Goal: Task Accomplishment & Management: Complete application form

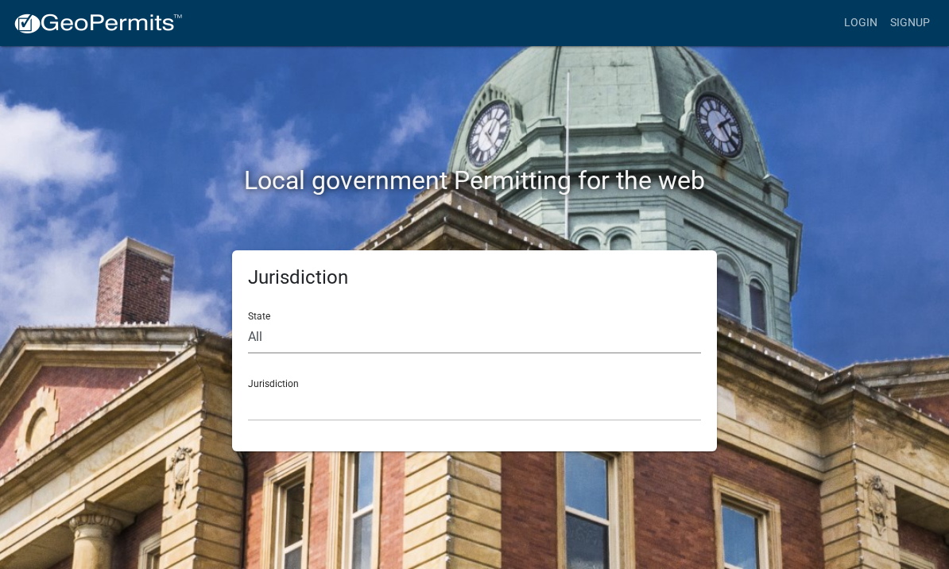
click at [250, 327] on select "All [US_STATE] [US_STATE] [US_STATE] [US_STATE] [US_STATE] [US_STATE] [US_STATE…" at bounding box center [474, 337] width 453 height 33
select select "[US_STATE]"
click at [442, 391] on select "City of [GEOGRAPHIC_DATA], [US_STATE] City of [GEOGRAPHIC_DATA], [US_STATE] Cit…" at bounding box center [474, 405] width 453 height 33
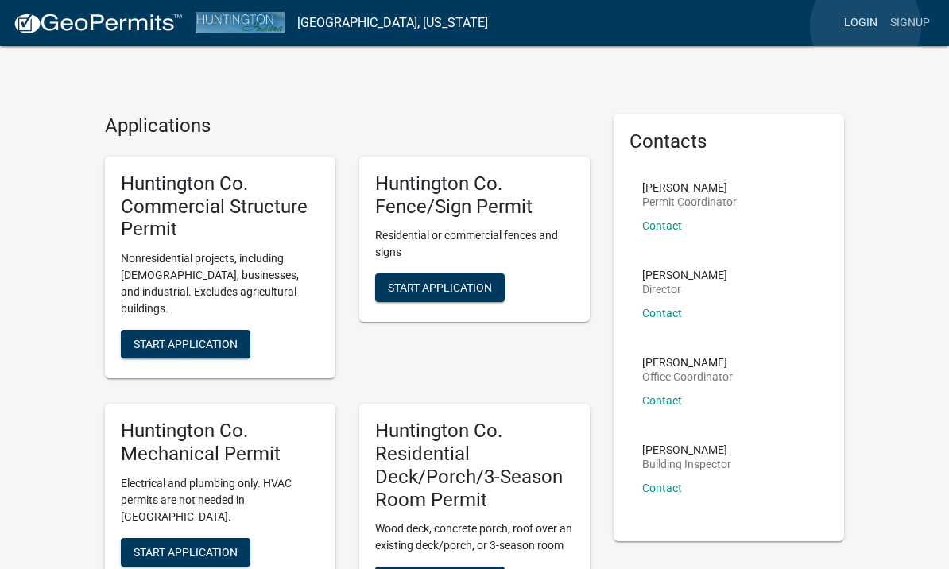
click at [866, 26] on link "Login" at bounding box center [861, 23] width 46 height 30
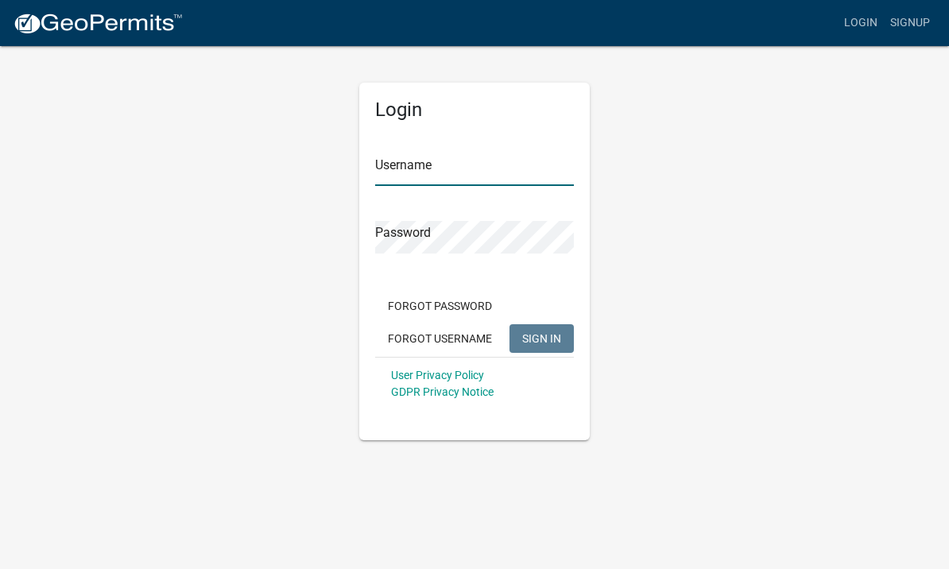
click at [502, 161] on input "Username" at bounding box center [474, 169] width 199 height 33
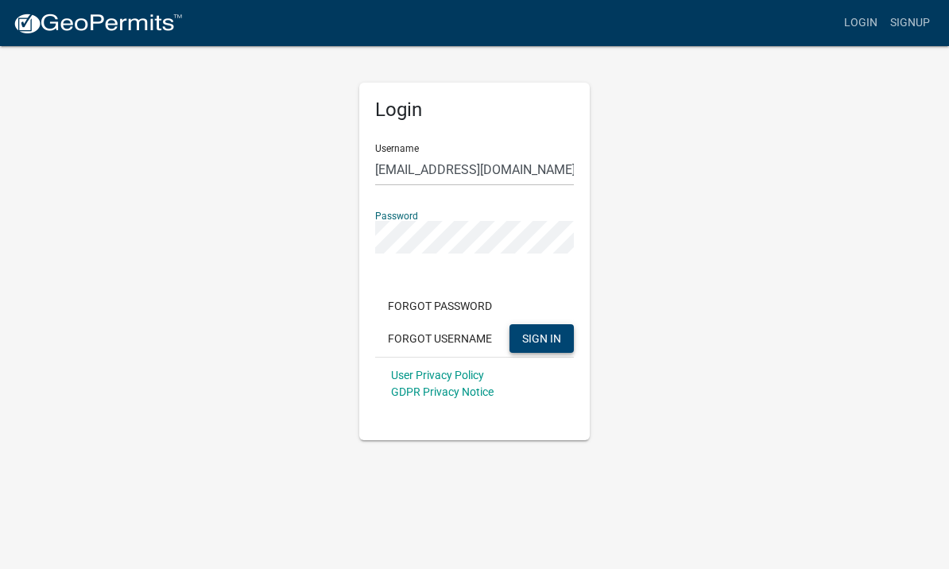
click at [543, 338] on span "SIGN IN" at bounding box center [541, 337] width 39 height 13
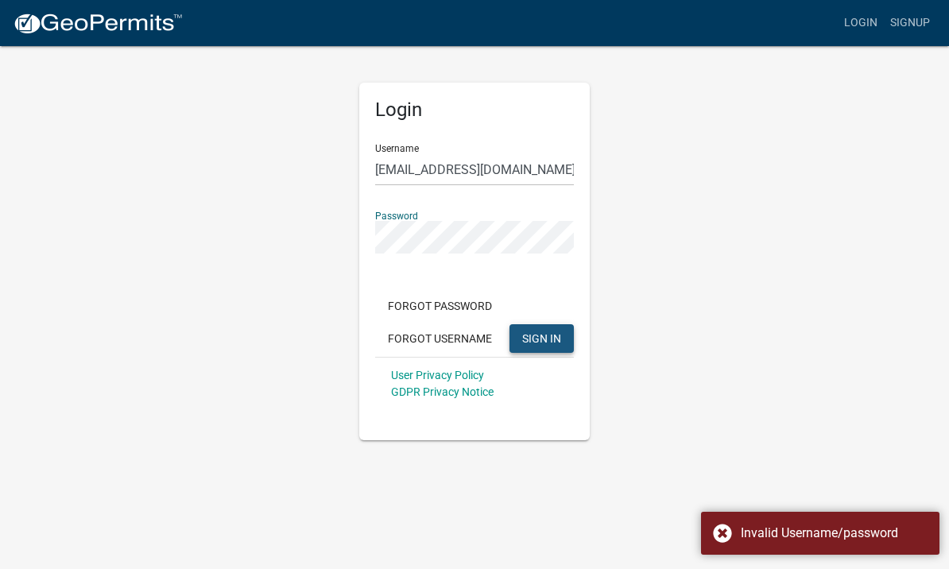
click at [554, 344] on span "SIGN IN" at bounding box center [541, 337] width 39 height 13
click at [545, 344] on span "SIGN IN" at bounding box center [541, 337] width 39 height 13
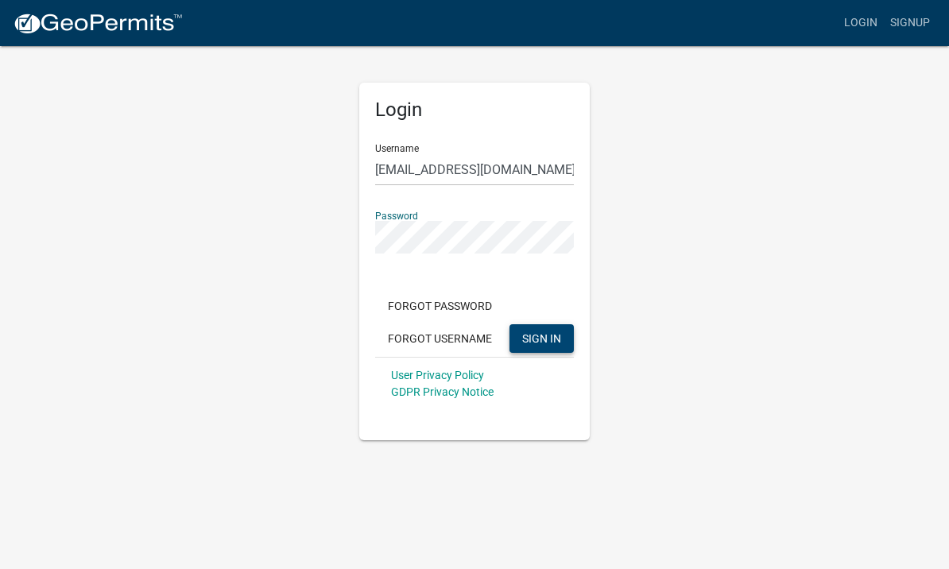
click at [555, 332] on span "SIGN IN" at bounding box center [541, 337] width 39 height 13
click at [541, 338] on button "SIGN IN" at bounding box center [542, 338] width 64 height 29
click at [551, 337] on span "SIGN IN" at bounding box center [541, 337] width 39 height 13
click at [529, 177] on input "[EMAIL_ADDRESS][DOMAIN_NAME]" at bounding box center [474, 169] width 199 height 33
type input "R"
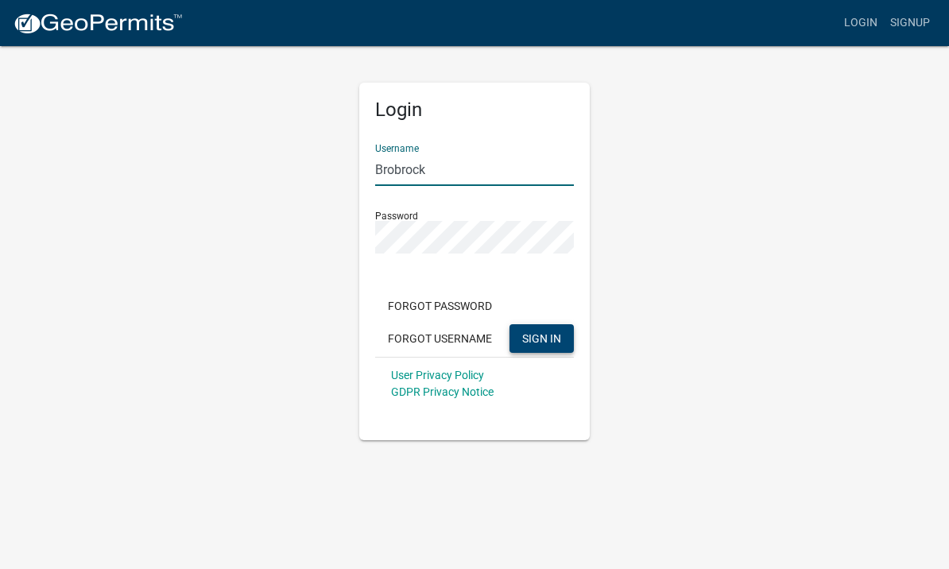
type input "Brobrock"
click at [555, 340] on span "SIGN IN" at bounding box center [541, 337] width 39 height 13
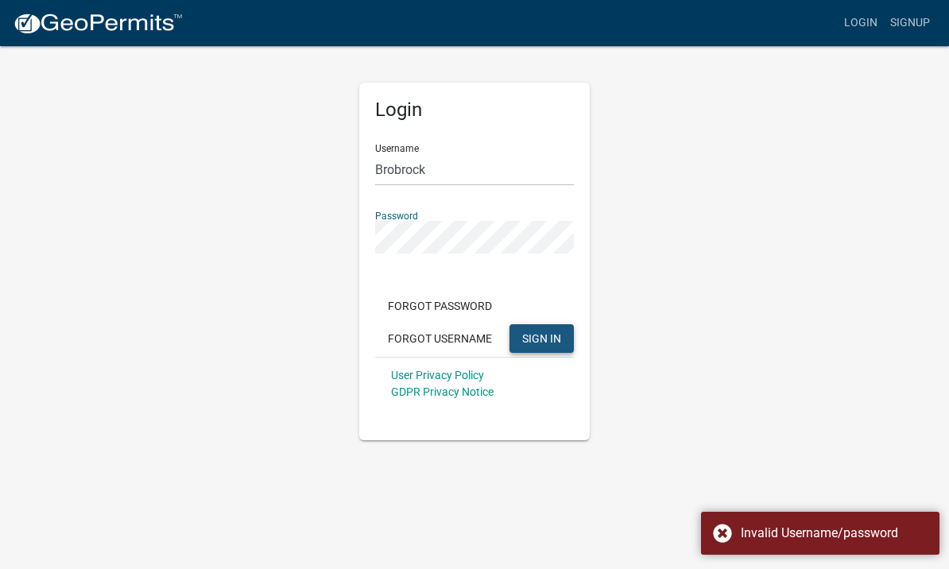
click at [558, 336] on span "SIGN IN" at bounding box center [541, 337] width 39 height 13
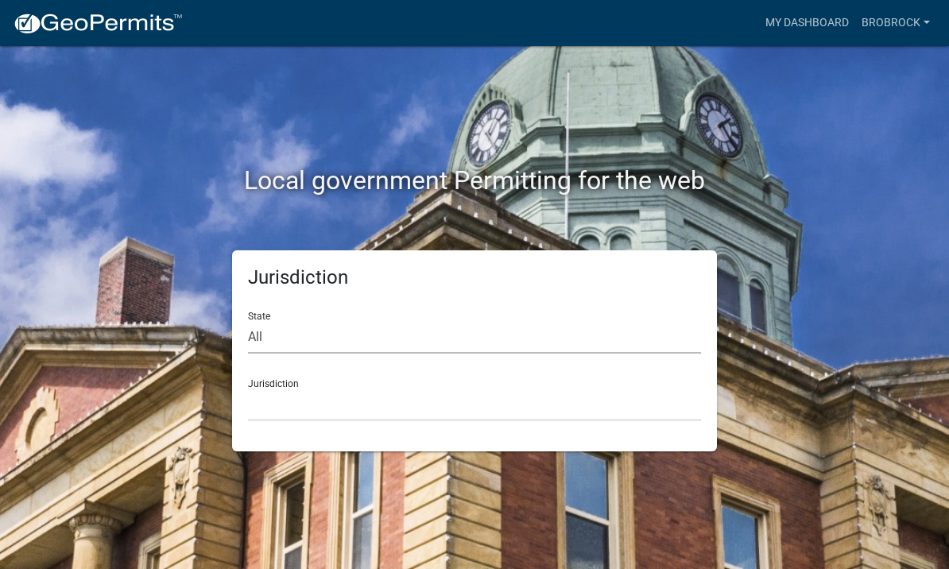
click at [533, 335] on select "All [US_STATE] [US_STATE] [US_STATE] [US_STATE] [US_STATE] [US_STATE] [US_STATE…" at bounding box center [474, 337] width 453 height 33
select select "[US_STATE]"
click at [468, 398] on select "City of [GEOGRAPHIC_DATA], [US_STATE] City of [GEOGRAPHIC_DATA], [US_STATE] Cit…" at bounding box center [474, 405] width 453 height 33
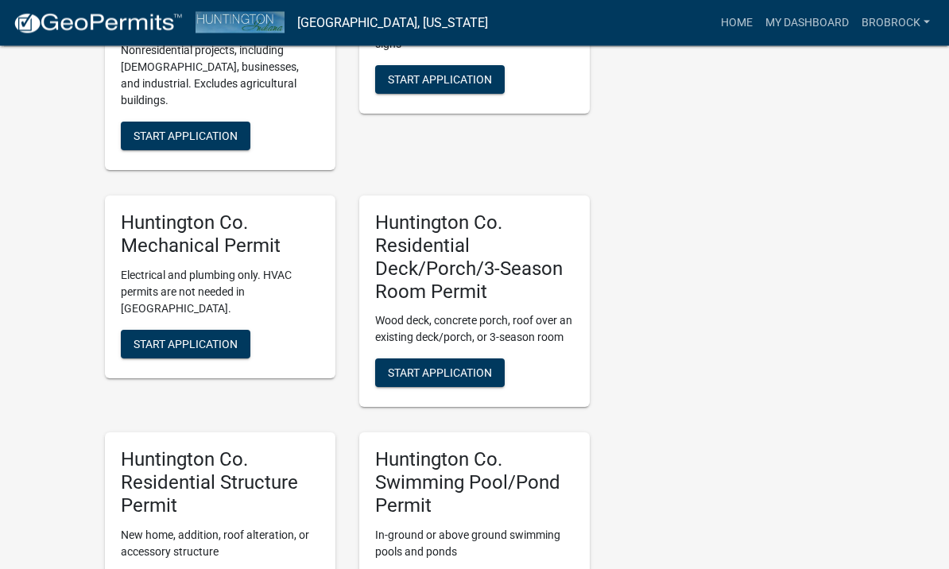
scroll to position [575, 0]
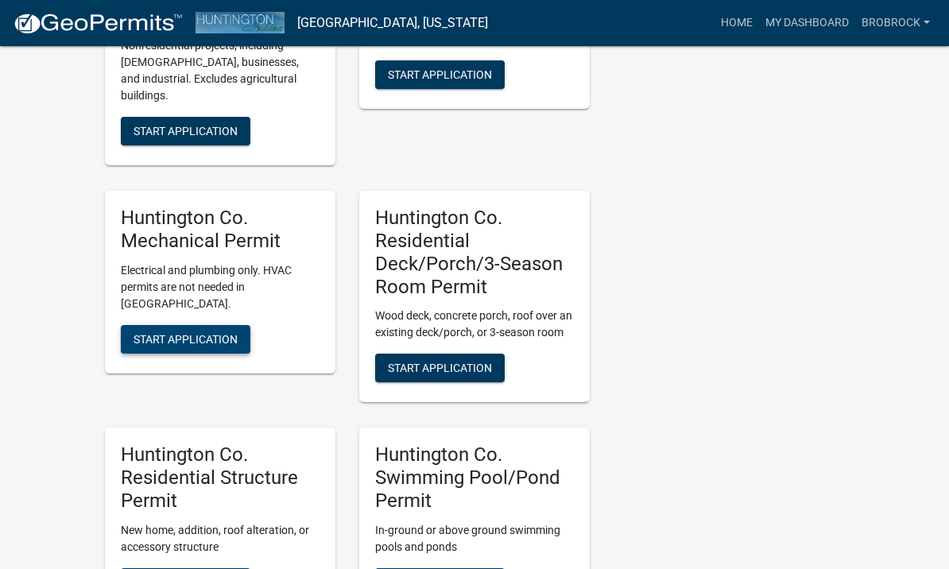
click at [146, 332] on span "Start Application" at bounding box center [186, 338] width 104 height 13
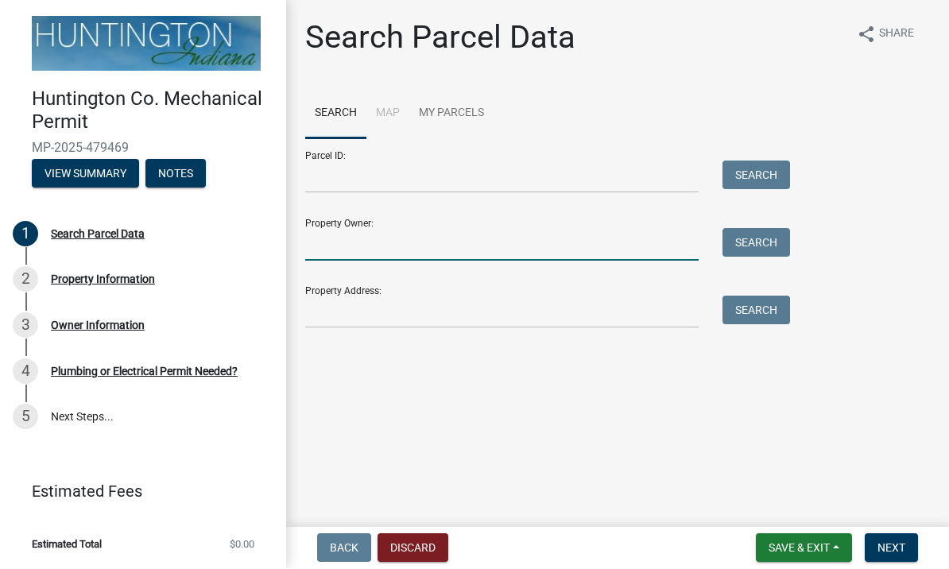
click at [540, 242] on input "Property Owner:" at bounding box center [501, 245] width 393 height 33
type input "[PERSON_NAME]"
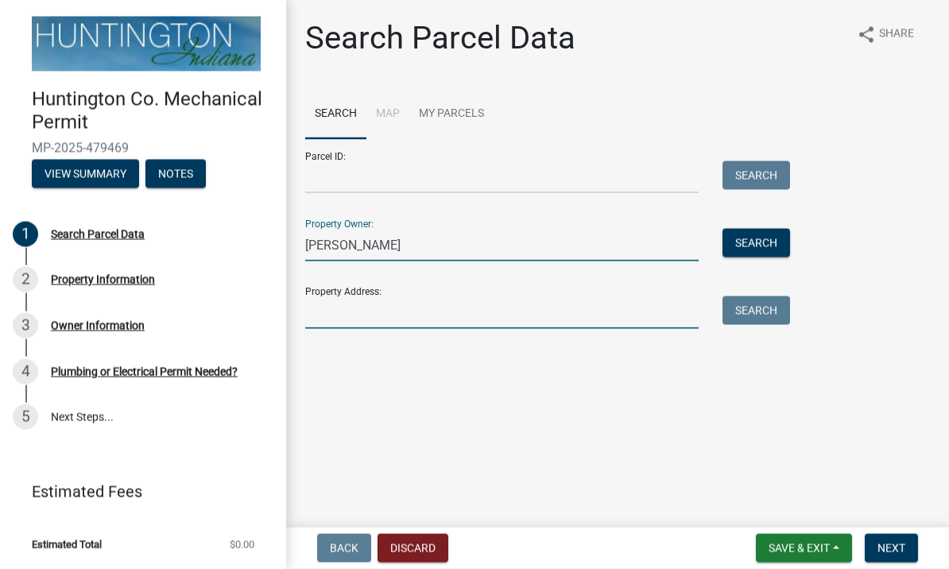
click at [630, 323] on input "Property Address:" at bounding box center [501, 312] width 393 height 33
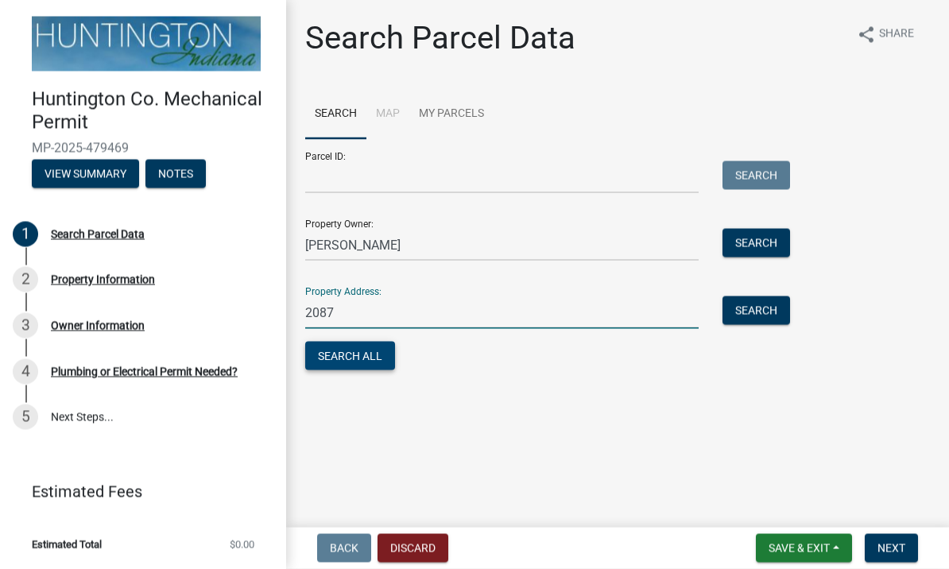
type input "2087"
click at [386, 361] on button "Search All" at bounding box center [350, 356] width 90 height 29
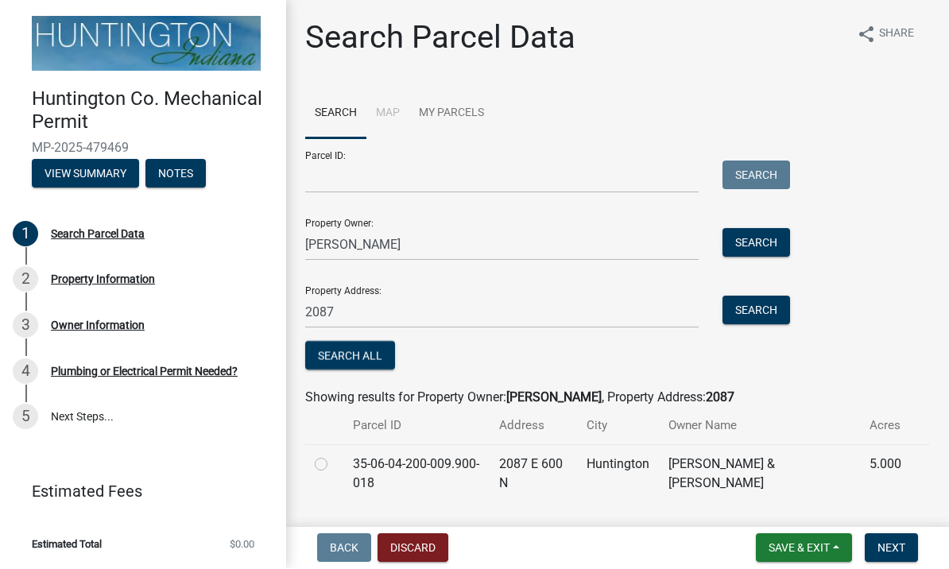
click at [334, 455] on label at bounding box center [334, 455] width 0 height 0
click at [334, 458] on input "radio" at bounding box center [339, 460] width 10 height 10
radio input "true"
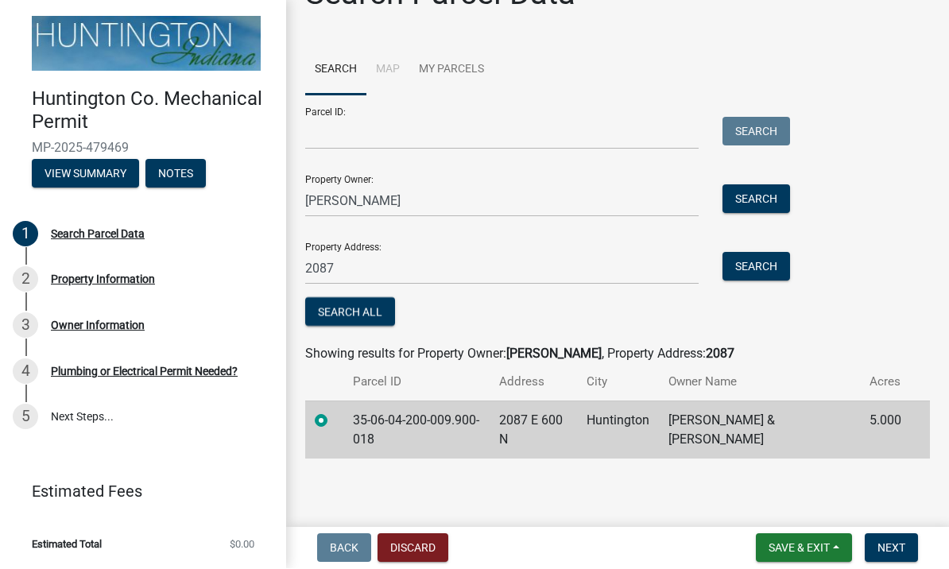
scroll to position [43, 0]
click at [901, 545] on span "Next" at bounding box center [892, 548] width 28 height 13
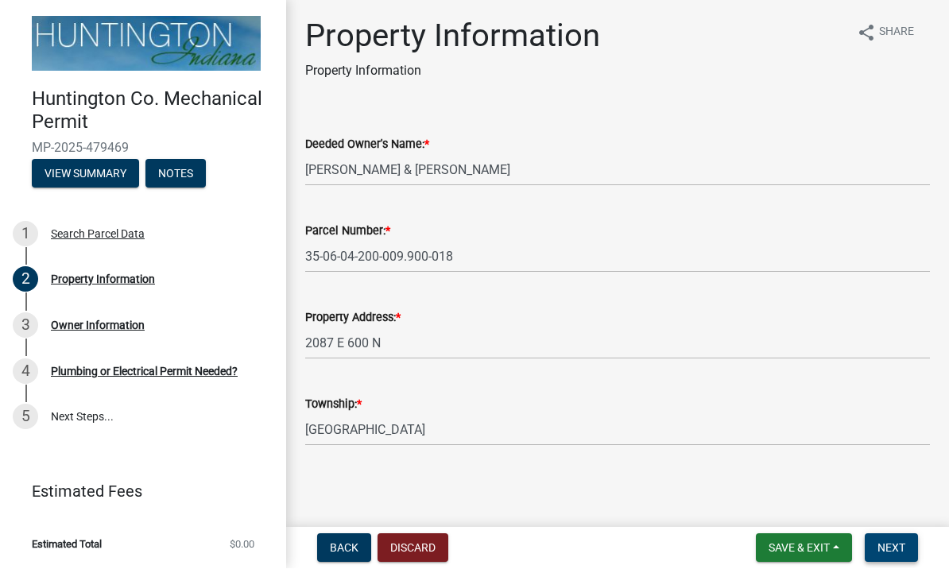
scroll to position [2, 0]
click at [896, 538] on button "Next" at bounding box center [891, 548] width 53 height 29
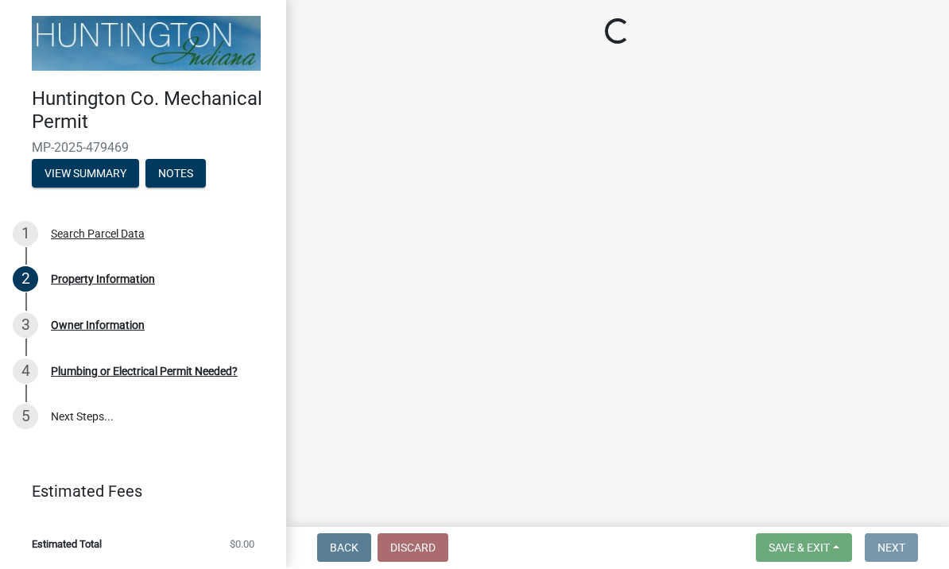
scroll to position [0, 0]
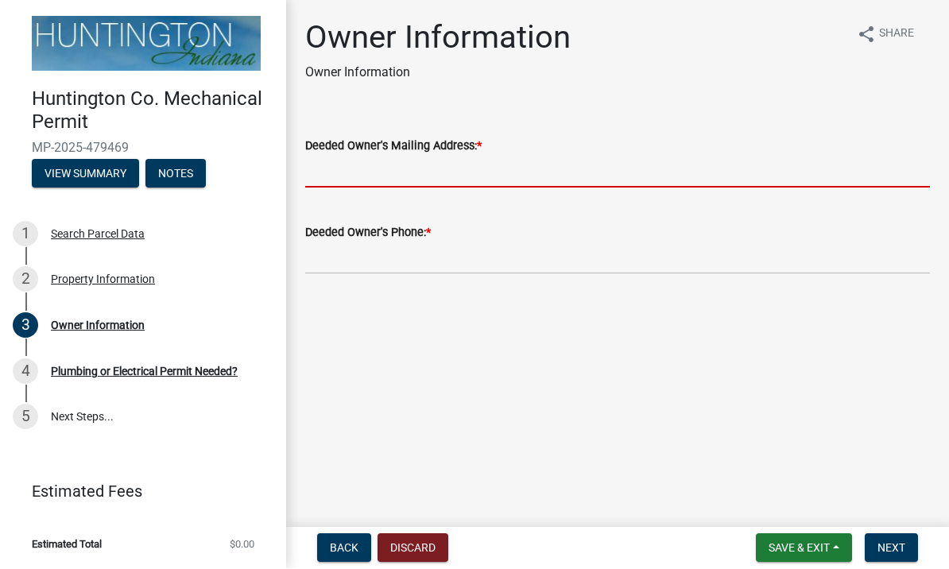
click at [821, 165] on input "Deeded Owner's Mailing Address: *" at bounding box center [617, 172] width 625 height 33
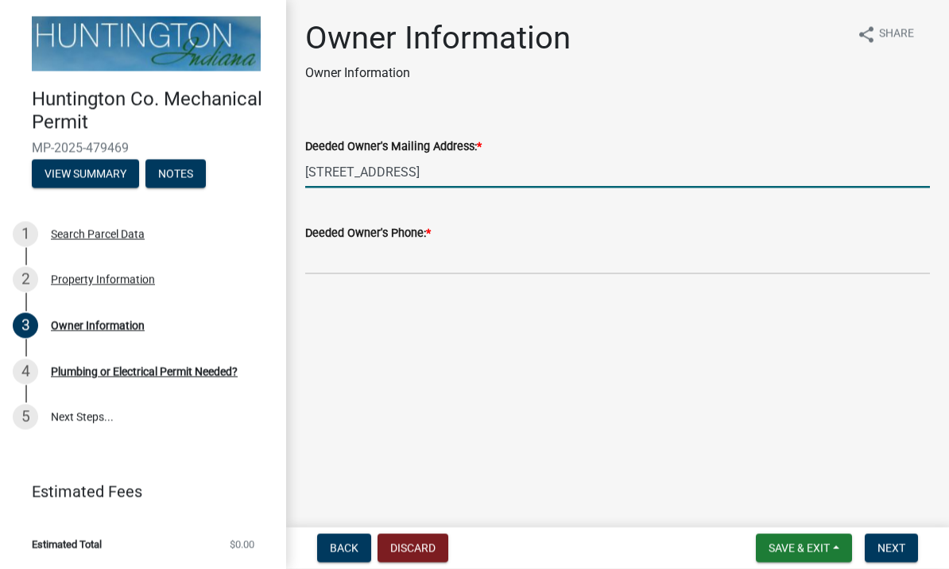
type input "[STREET_ADDRESS]"
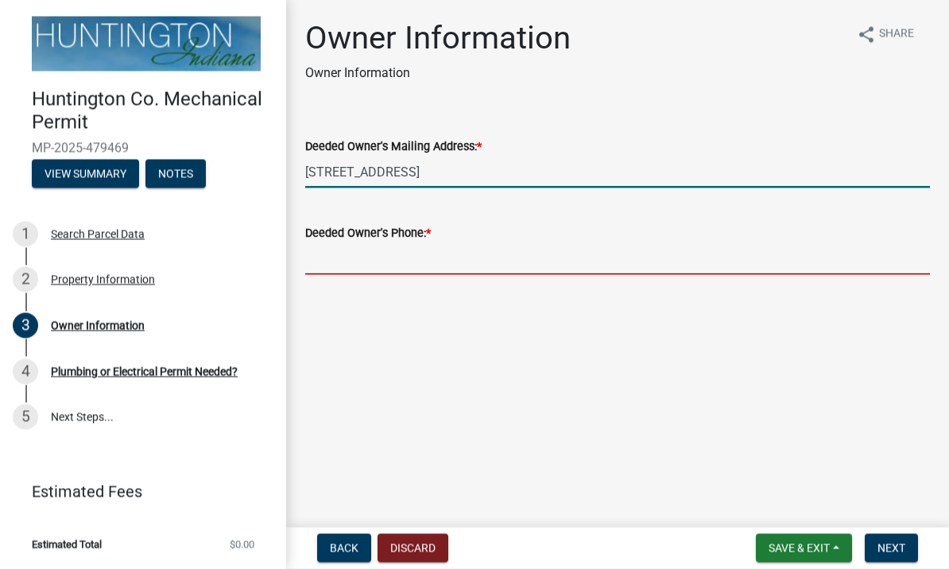
click at [759, 248] on input "Deeded Owner's Phone: *" at bounding box center [617, 258] width 625 height 33
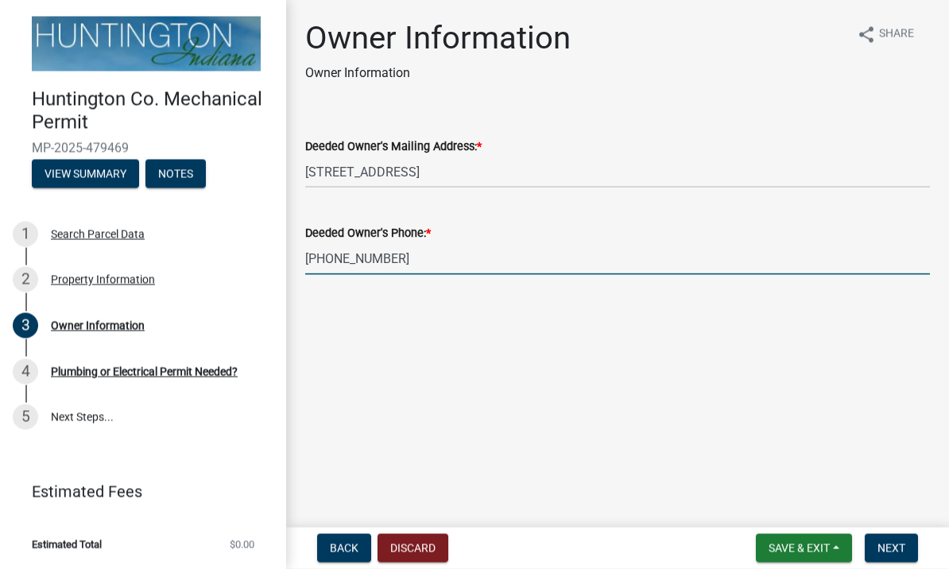
type input "[PHONE_NUMBER]"
click at [903, 534] on button "Next" at bounding box center [891, 548] width 53 height 29
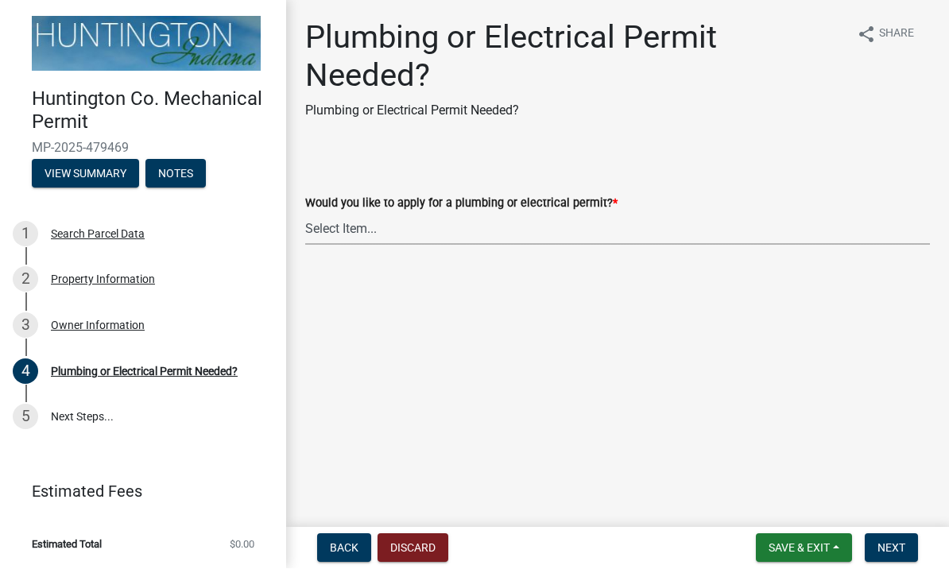
click at [360, 225] on select "Select Item... plumbing electrical" at bounding box center [617, 229] width 625 height 33
select select "82bdcc69-8734-43af-a4fa-e76f8d275e41"
click at [893, 545] on span "Next" at bounding box center [892, 548] width 28 height 13
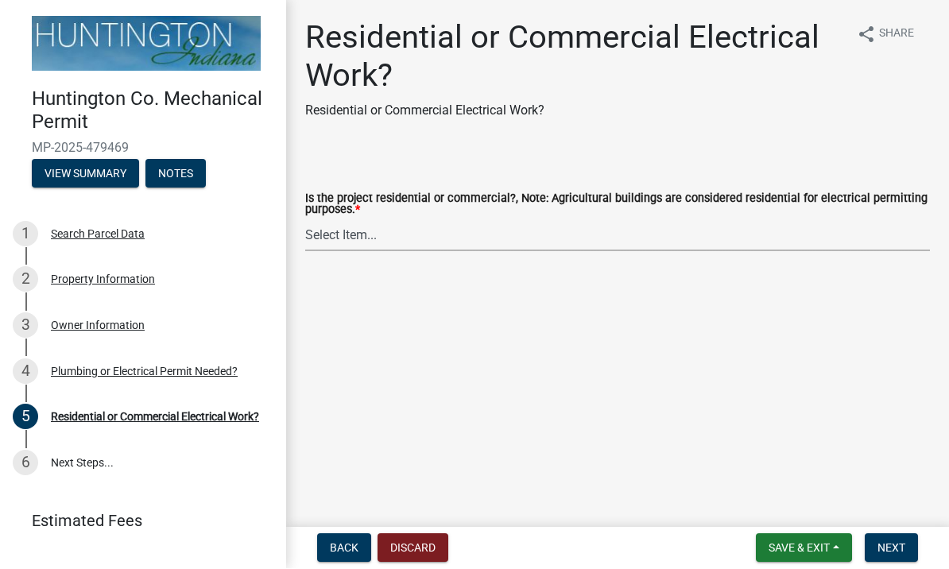
click at [860, 233] on select "Select Item... Residential Commercial" at bounding box center [617, 235] width 625 height 33
select select "3db72f89-ebf7-44a2-a43c-36ed77a05272"
click at [892, 539] on button "Next" at bounding box center [891, 548] width 53 height 29
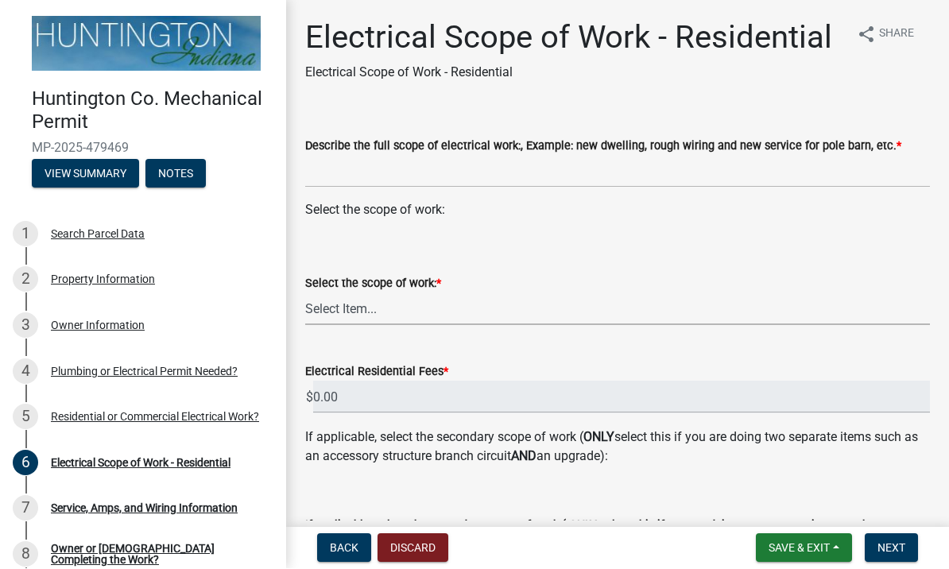
click at [809, 315] on select "Select Item... New Service (new meter base installation) Upgrade (includes relo…" at bounding box center [617, 309] width 625 height 33
click at [607, 319] on select "Select Item... New Service (new meter base installation) Upgrade (includes relo…" at bounding box center [617, 309] width 625 height 33
click at [587, 308] on select "Select Item... New Service (new meter base installation) Upgrade (includes relo…" at bounding box center [617, 309] width 625 height 33
select select "bfe1b4c0-52c4-44d6-acb3-c7dc706a6978"
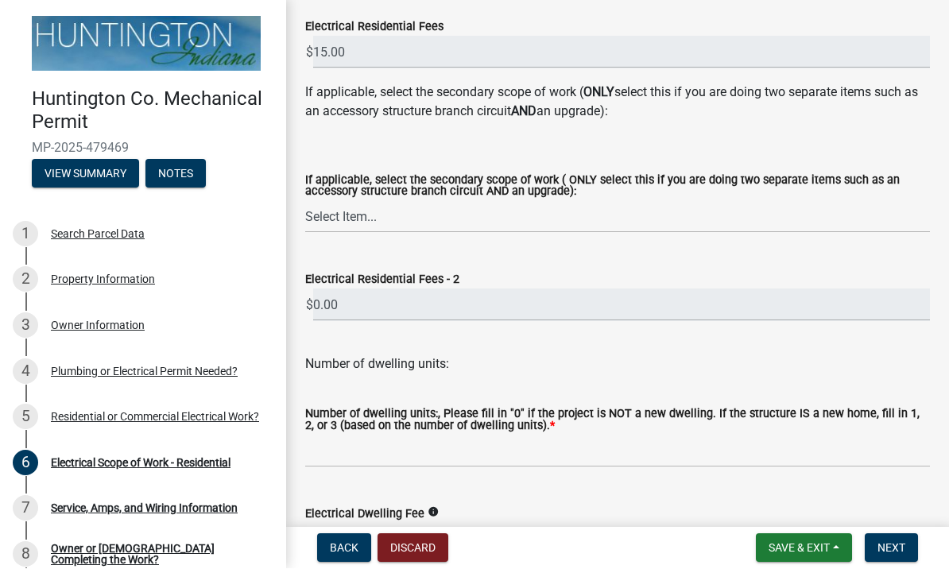
scroll to position [346, 0]
click at [832, 229] on select "Select Item... New Service (new meter base installation) Upgrade (includes relo…" at bounding box center [617, 216] width 625 height 33
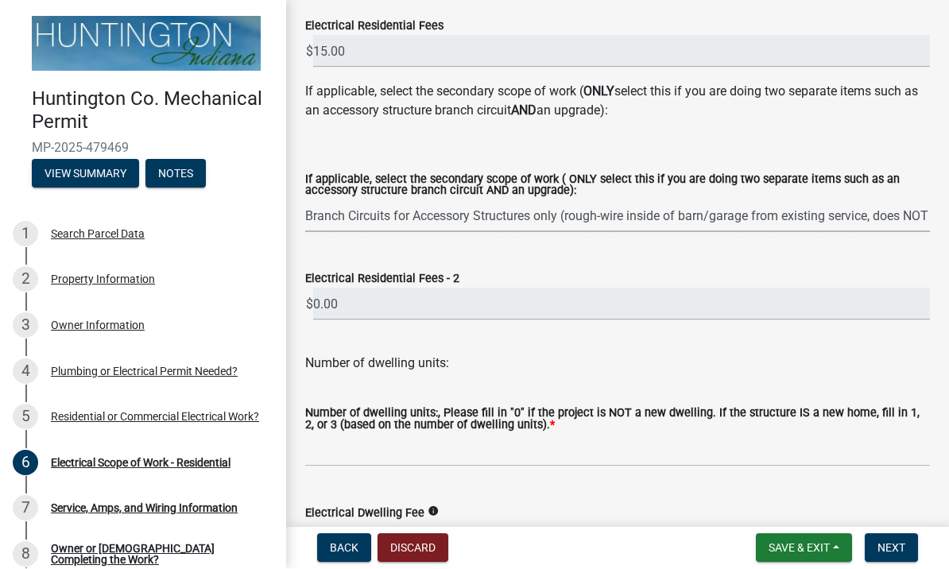
select select "7ef4931d-2844-48db-86f4-9cd3d99fe029"
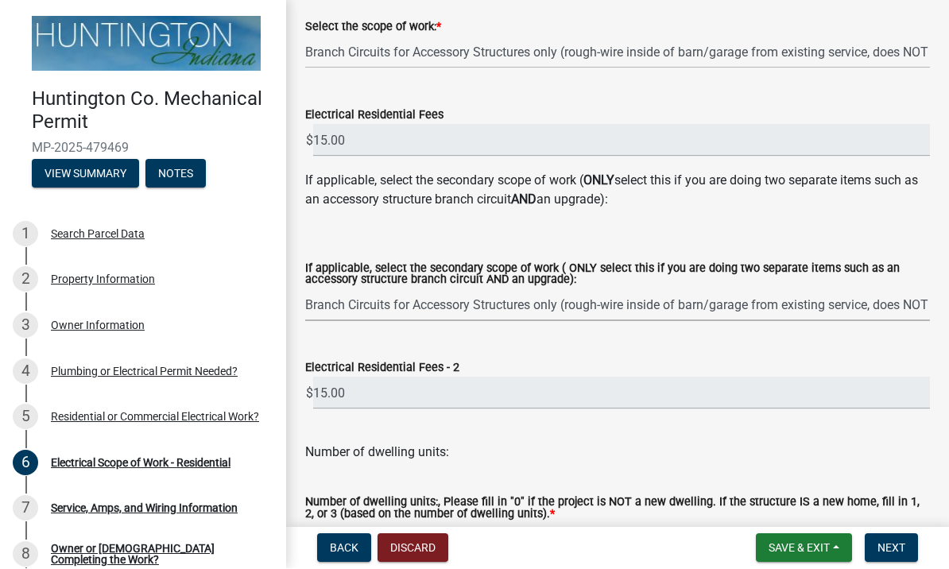
scroll to position [276, 0]
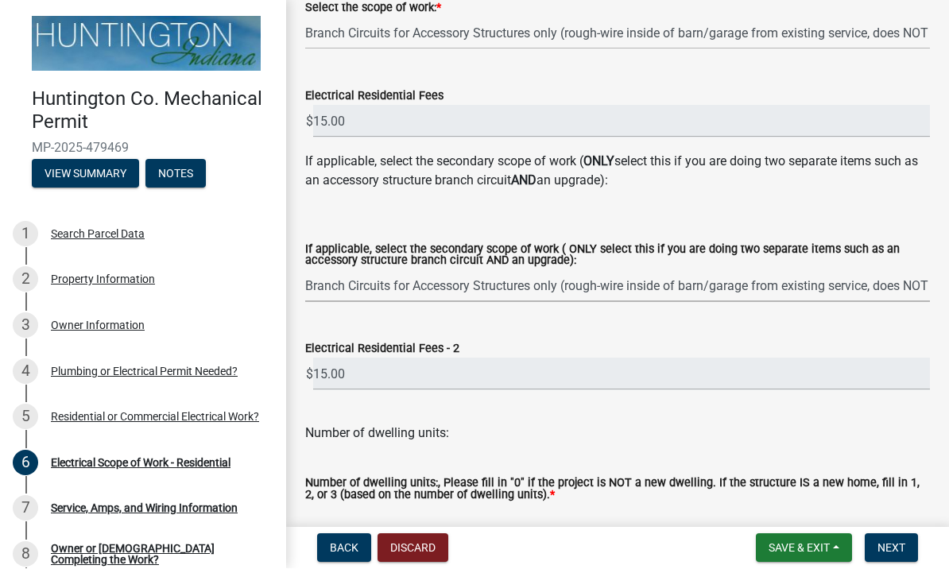
click at [833, 285] on select "Select Item... New Service (new meter base installation) Upgrade (includes relo…" at bounding box center [617, 286] width 625 height 33
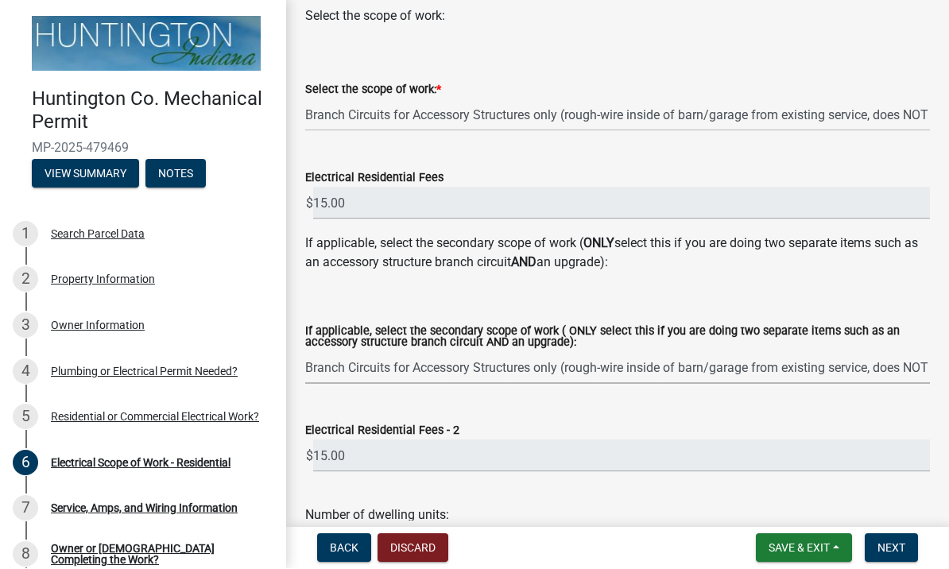
scroll to position [199, 0]
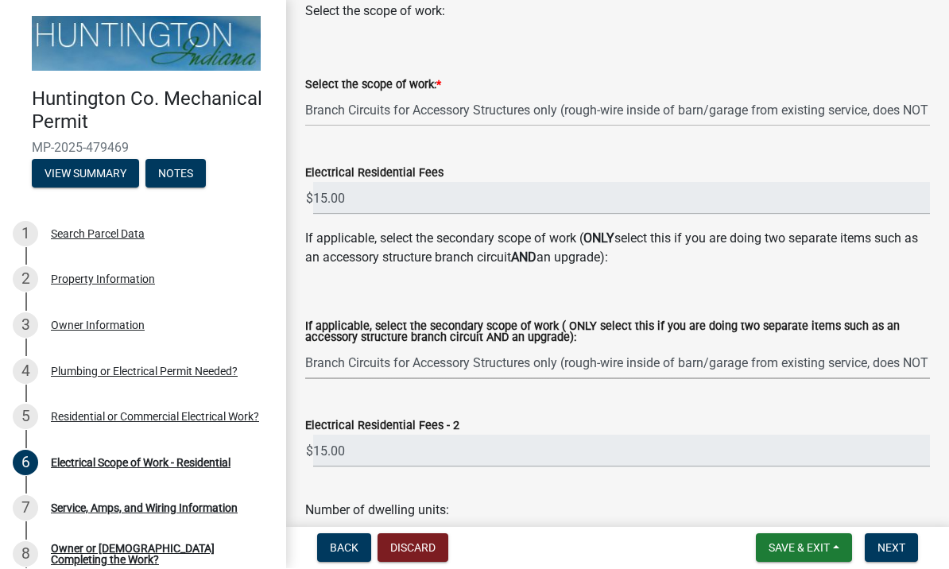
click at [842, 364] on select "Select Item... New Service (new meter base installation) Upgrade (includes relo…" at bounding box center [617, 363] width 625 height 33
click at [862, 361] on select "Select Item... New Service (new meter base installation) Upgrade (includes relo…" at bounding box center [617, 363] width 625 height 33
click at [337, 555] on button "Back" at bounding box center [344, 548] width 54 height 29
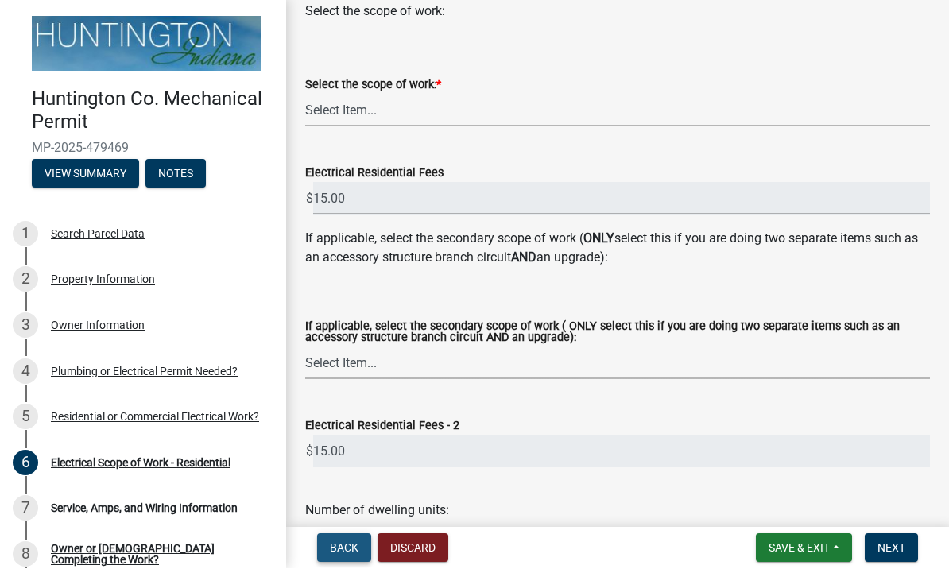
scroll to position [0, 0]
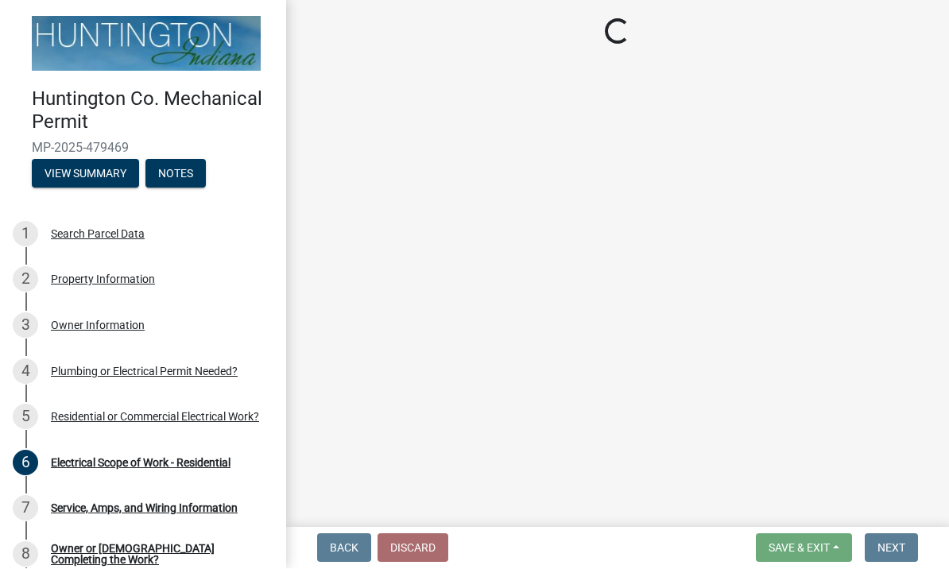
select select "3db72f89-ebf7-44a2-a43c-36ed77a05272"
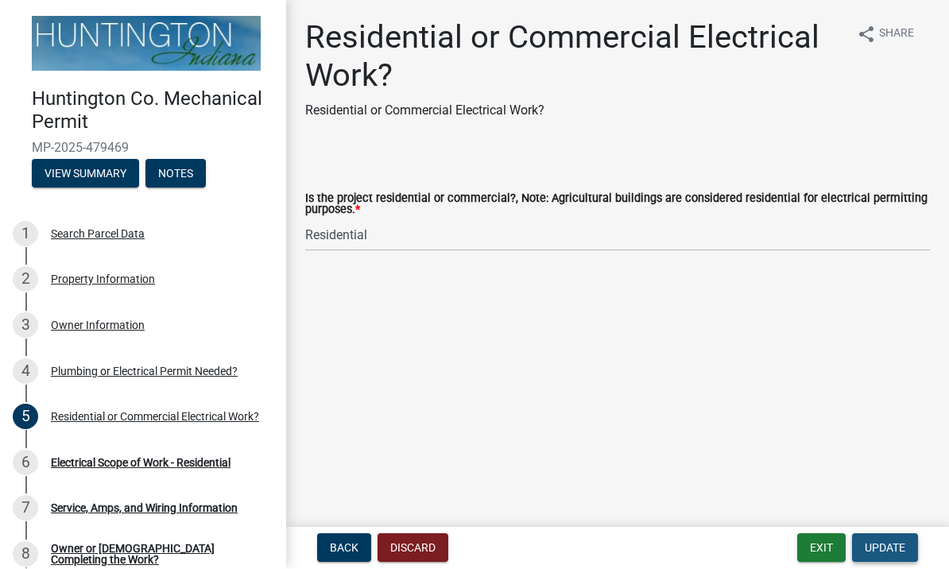
click at [889, 543] on span "Update" at bounding box center [885, 548] width 41 height 13
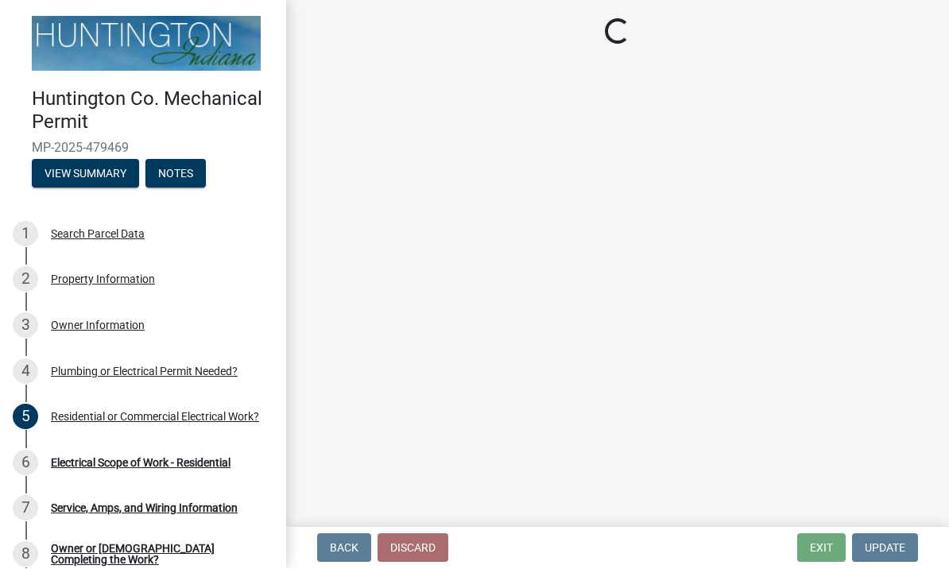
select select "bfe1b4c0-52c4-44d6-acb3-c7dc706a6978"
select select "7ef4931d-2844-48db-86f4-9cd3d99fe029"
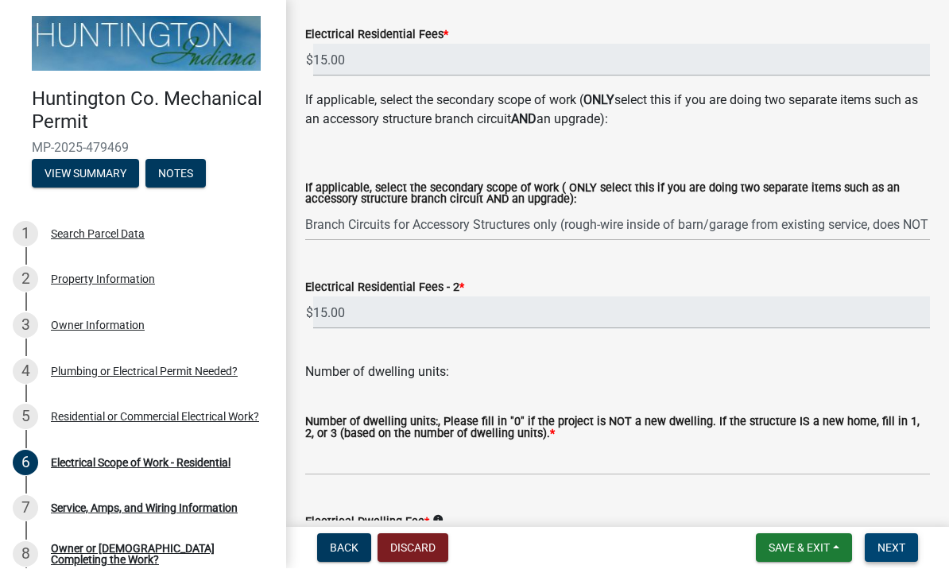
scroll to position [334, 0]
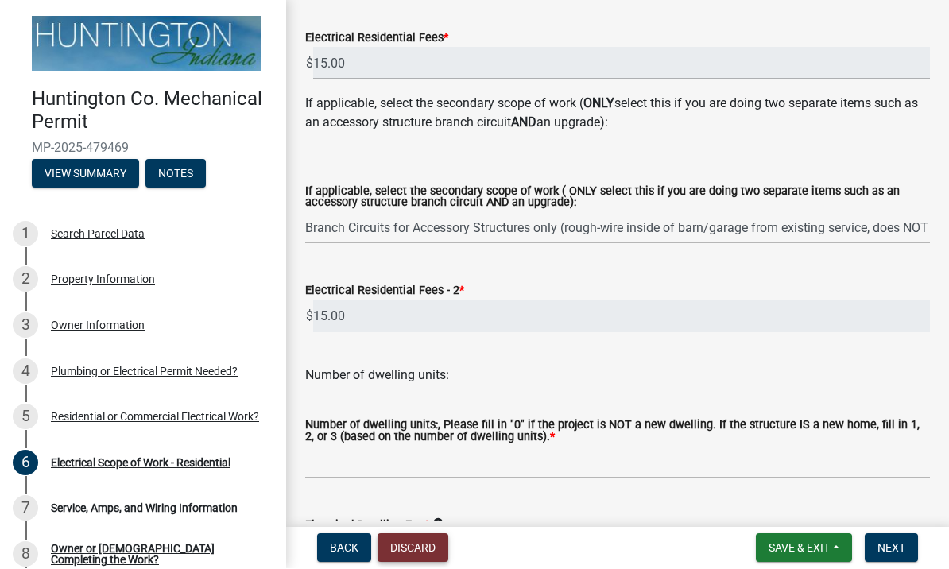
click at [411, 555] on button "Discard" at bounding box center [413, 548] width 71 height 29
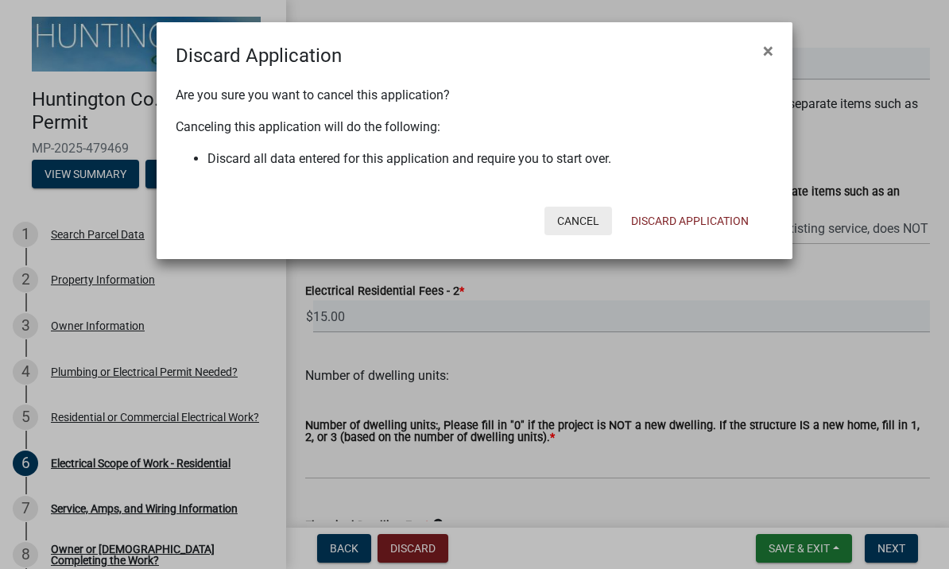
click at [587, 221] on button "Cancel" at bounding box center [579, 221] width 68 height 29
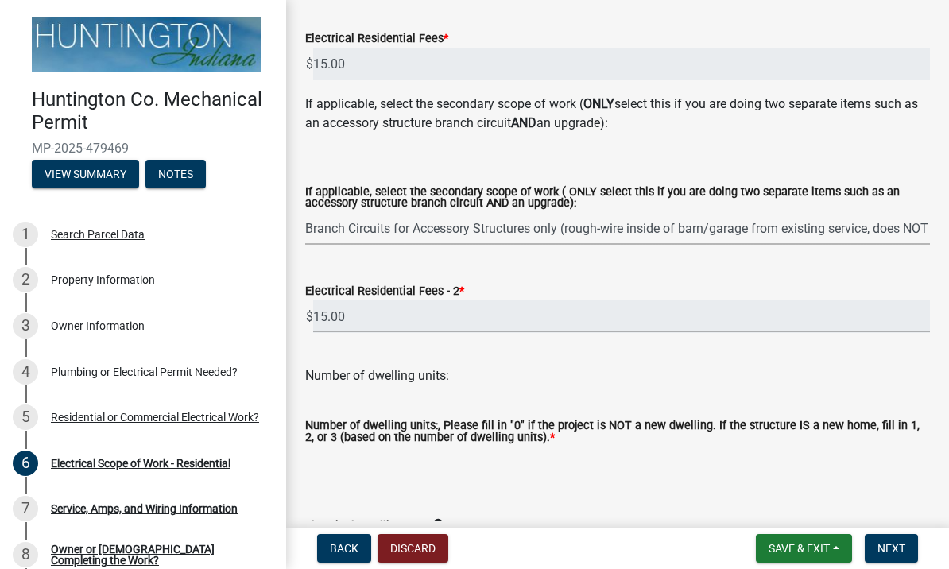
click at [878, 234] on select "Select Item... New Service (new meter base installation) Upgrade (includes relo…" at bounding box center [617, 228] width 625 height 33
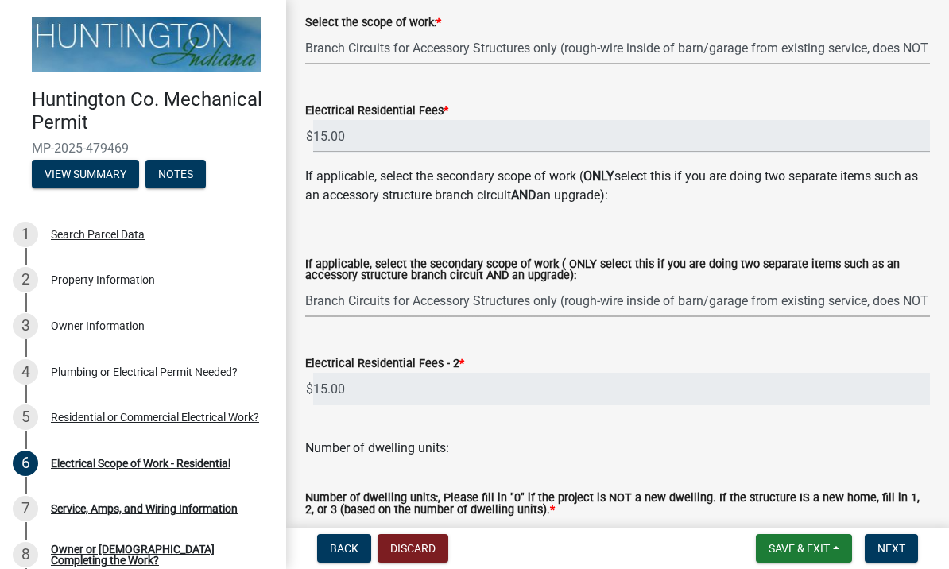
scroll to position [249, 0]
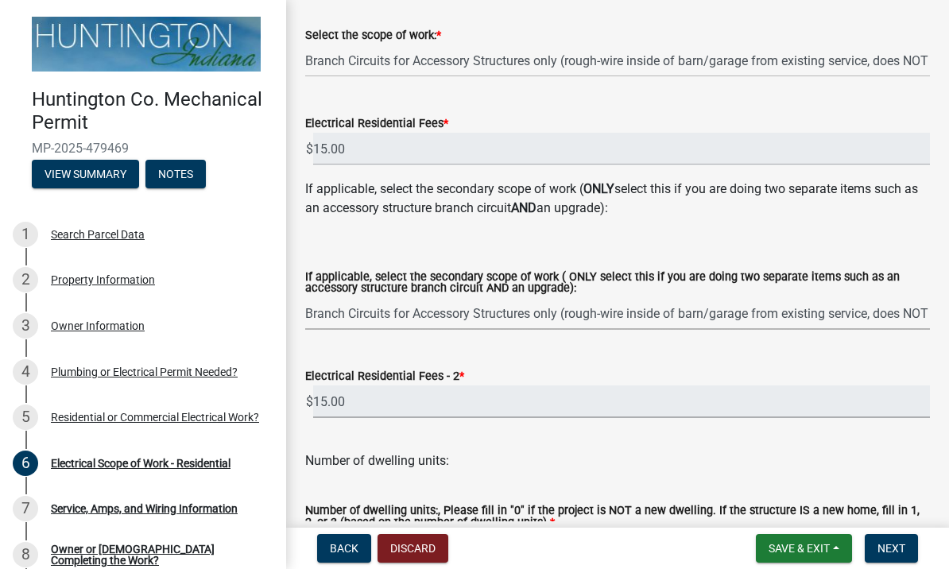
click at [799, 397] on input "15.00" at bounding box center [621, 402] width 617 height 33
click at [812, 394] on input "15.00" at bounding box center [621, 402] width 617 height 33
click at [797, 376] on div "Electrical Residential Fees - 2 *" at bounding box center [617, 375] width 625 height 19
click at [852, 298] on select "Select Item... New Service (new meter base installation) Upgrade (includes relo…" at bounding box center [617, 313] width 625 height 33
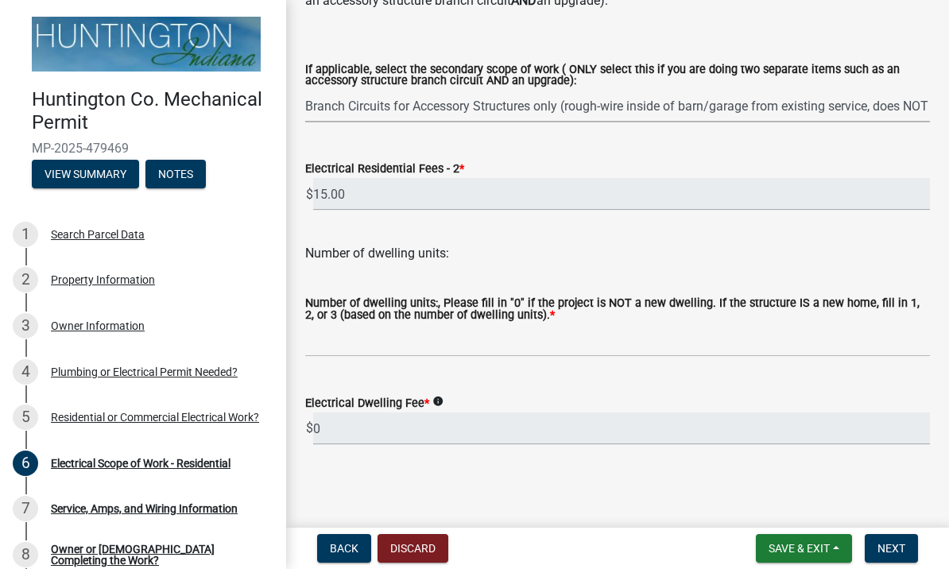
scroll to position [457, 0]
click at [324, 562] on button "Back" at bounding box center [344, 548] width 54 height 29
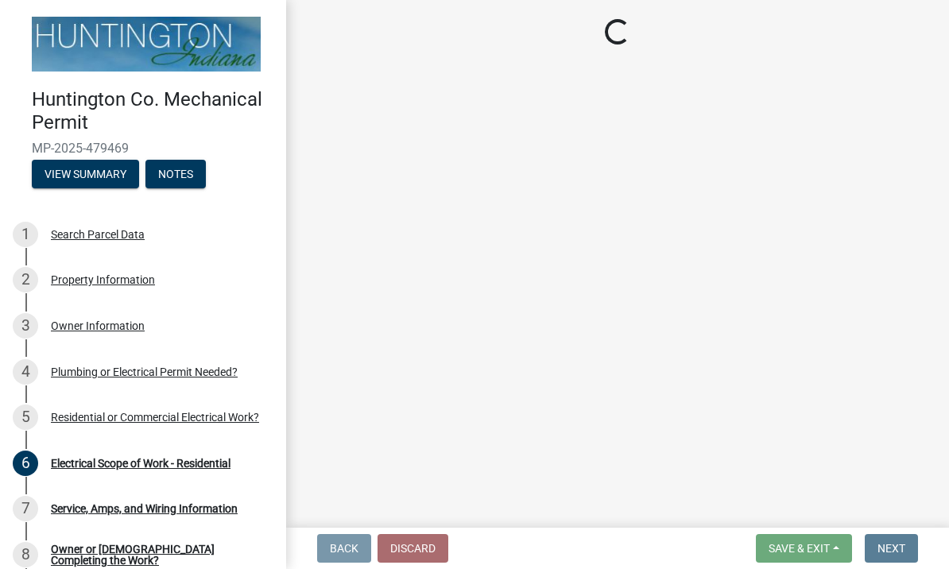
scroll to position [0, 0]
select select "3db72f89-ebf7-44a2-a43c-36ed77a05272"
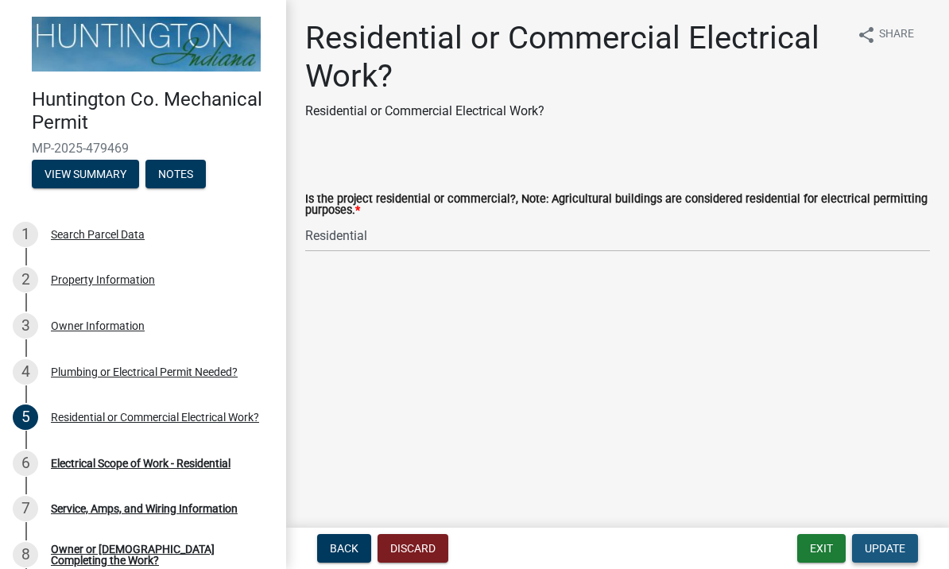
click at [888, 547] on span "Update" at bounding box center [885, 548] width 41 height 13
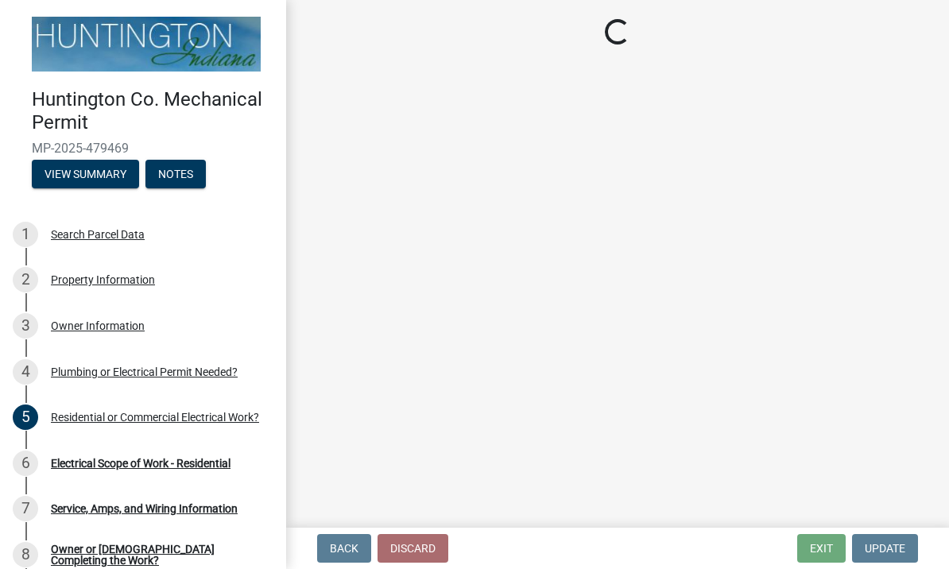
select select "bfe1b4c0-52c4-44d6-acb3-c7dc706a6978"
select select "7ef4931d-2844-48db-86f4-9cd3d99fe029"
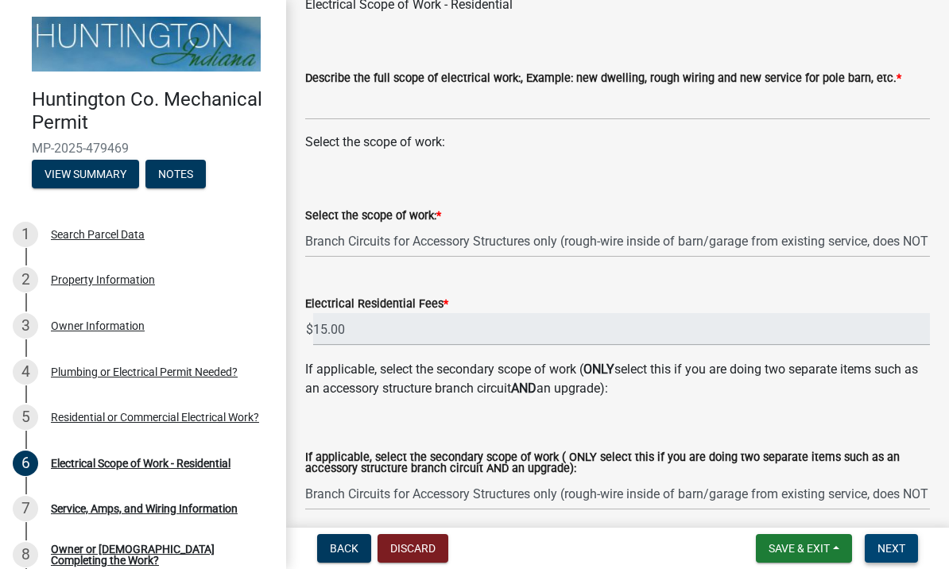
scroll to position [103, 0]
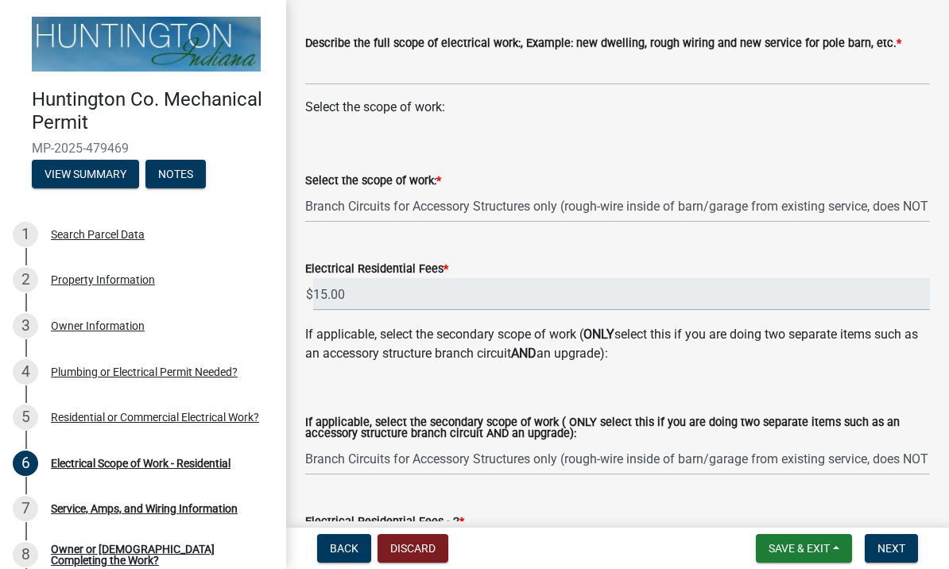
click at [850, 424] on label "If applicable, select the secondary scope of work ( ONLY select this if you are…" at bounding box center [617, 428] width 625 height 23
click at [850, 443] on select "Select Item... New Service (new meter base installation) Upgrade (includes relo…" at bounding box center [617, 459] width 625 height 33
click at [862, 421] on label "If applicable, select the secondary scope of work ( ONLY select this if you are…" at bounding box center [617, 428] width 625 height 23
click at [862, 443] on select "Select Item... New Service (new meter base installation) Upgrade (includes relo…" at bounding box center [617, 459] width 625 height 33
click at [853, 468] on select "Select Item... New Service (new meter base installation) Upgrade (includes relo…" at bounding box center [617, 459] width 625 height 33
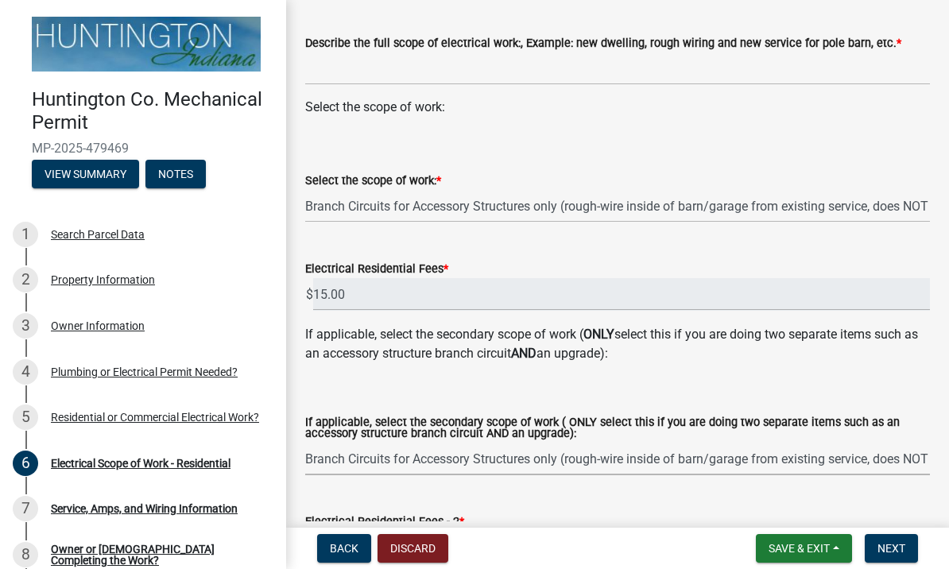
click at [863, 457] on select "Select Item... New Service (new meter base installation) Upgrade (includes relo…" at bounding box center [617, 459] width 625 height 33
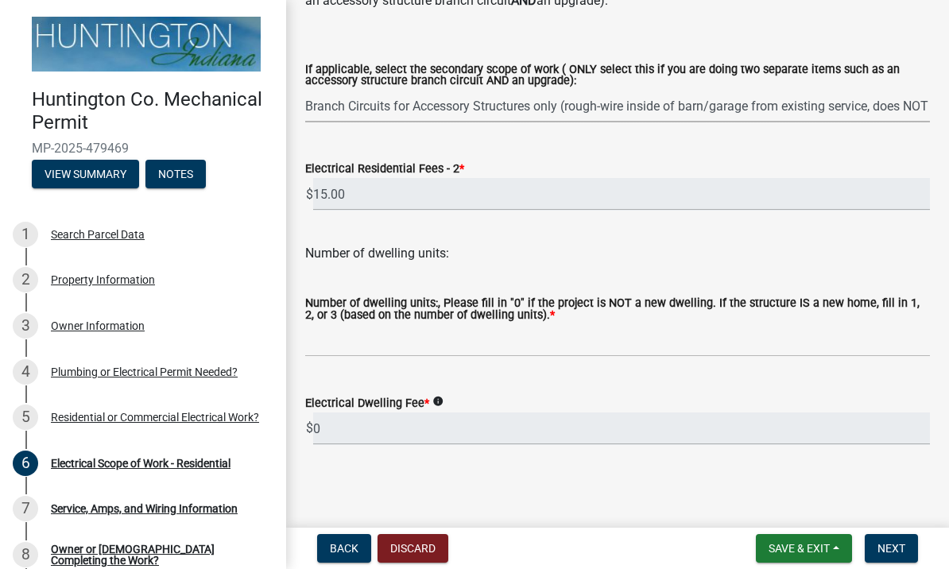
scroll to position [457, 0]
click at [422, 545] on button "Discard" at bounding box center [413, 548] width 71 height 29
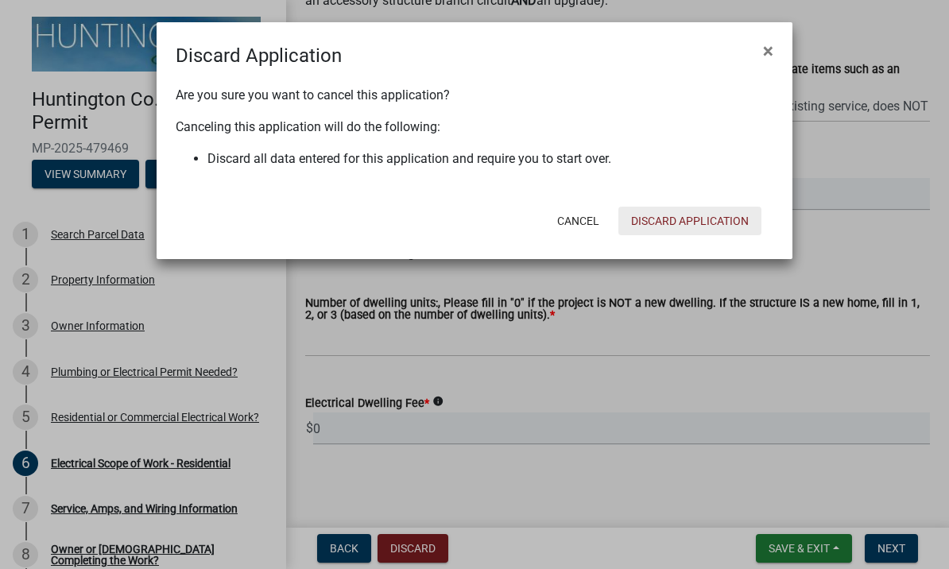
click at [721, 226] on button "Discard Application" at bounding box center [689, 221] width 143 height 29
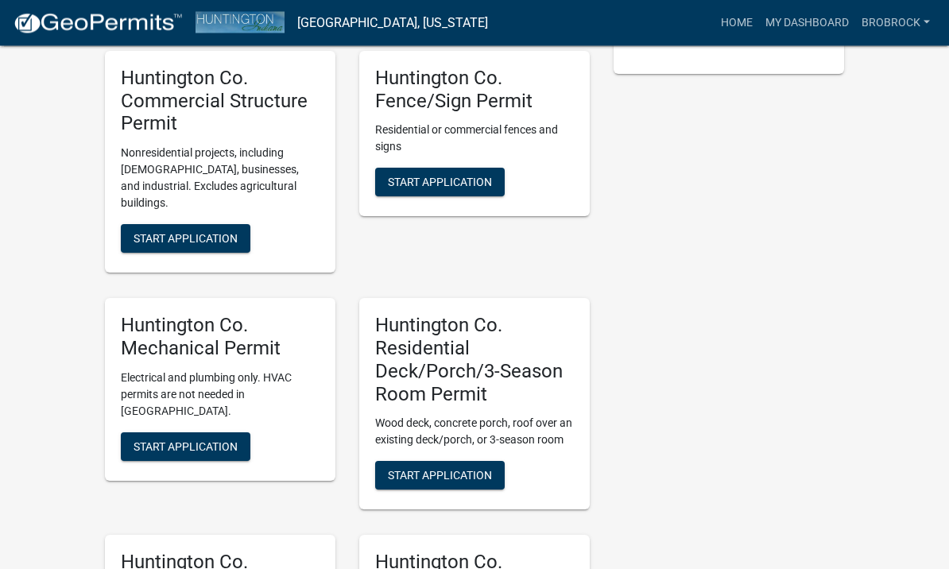
scroll to position [475, 0]
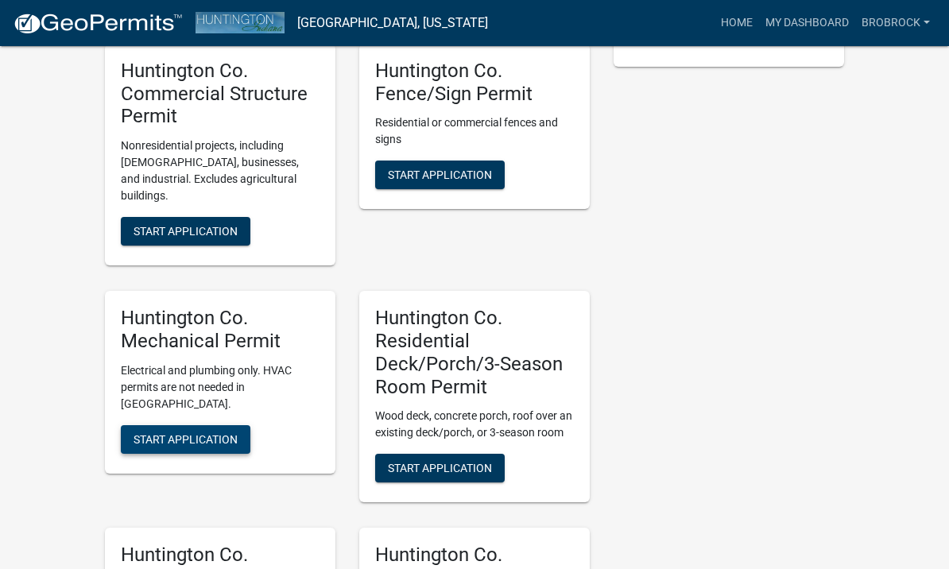
click at [165, 432] on span "Start Application" at bounding box center [186, 438] width 104 height 13
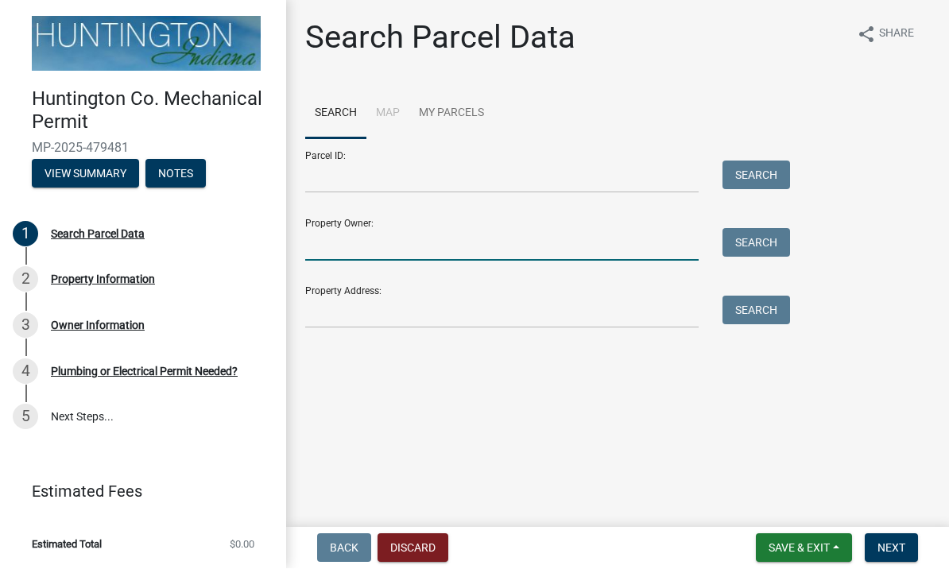
click at [631, 245] on input "Property Owner:" at bounding box center [501, 245] width 393 height 33
type input "[PERSON_NAME]"
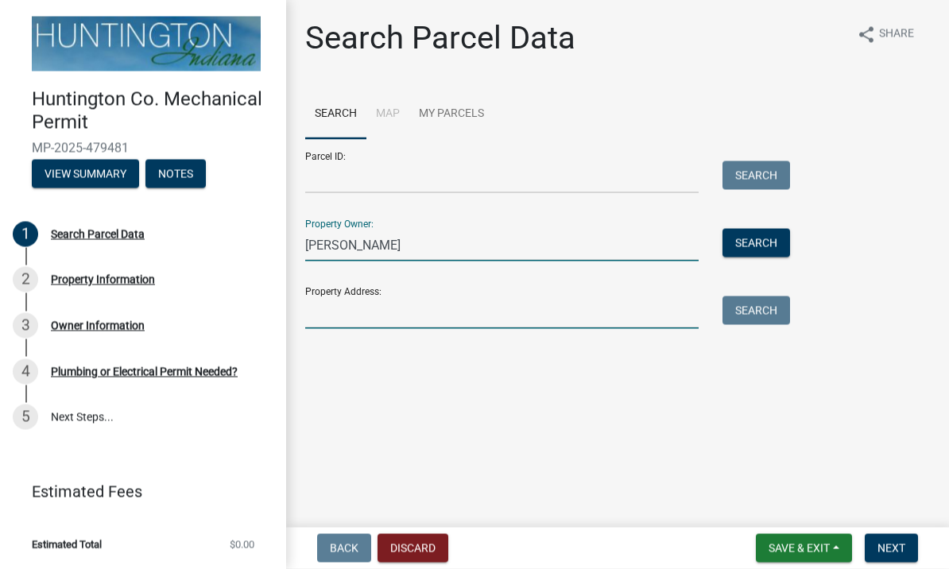
click at [657, 307] on input "Property Address:" at bounding box center [501, 312] width 393 height 33
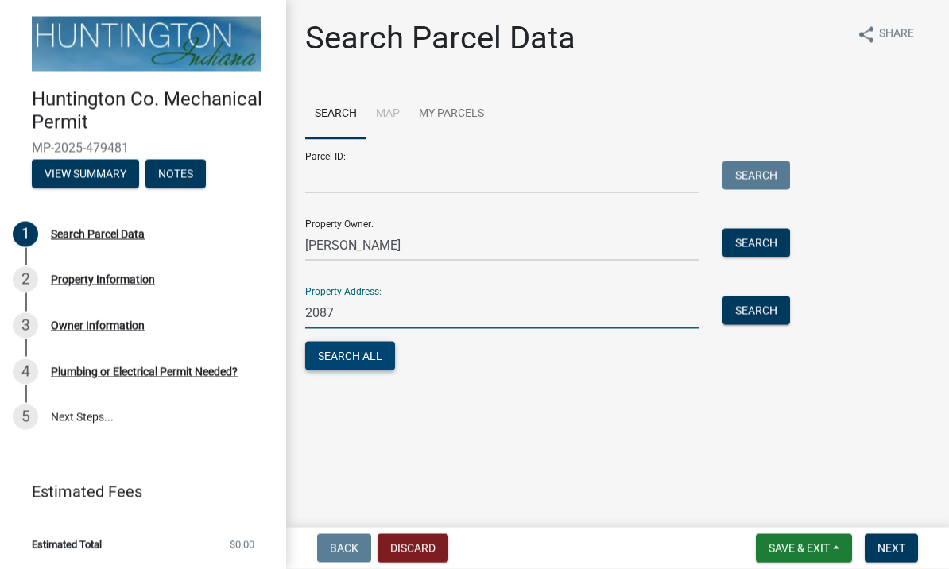
type input "2087"
click at [367, 362] on button "Search All" at bounding box center [350, 356] width 90 height 29
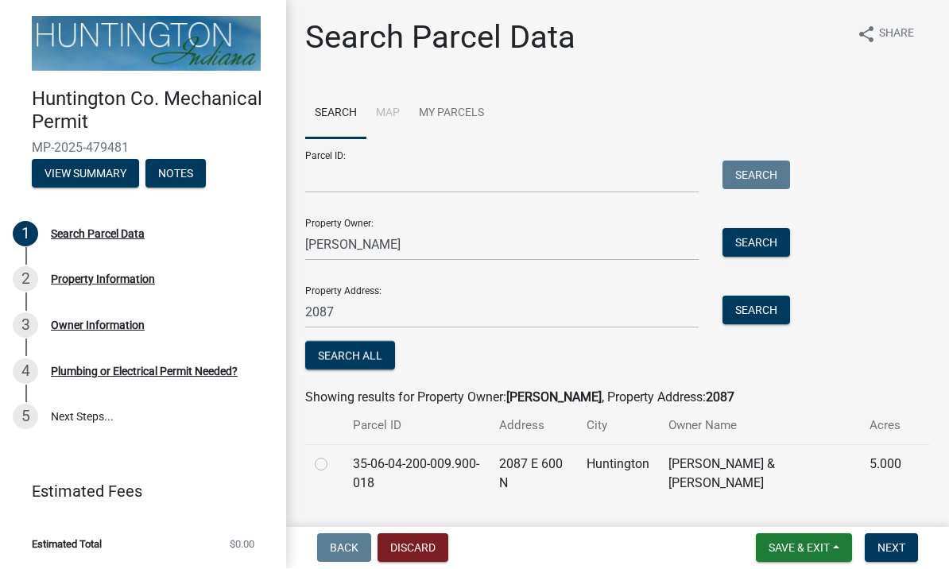
click at [328, 459] on div at bounding box center [324, 464] width 19 height 19
click at [334, 455] on label at bounding box center [334, 455] width 0 height 0
click at [334, 466] on input "radio" at bounding box center [339, 460] width 10 height 10
radio input "true"
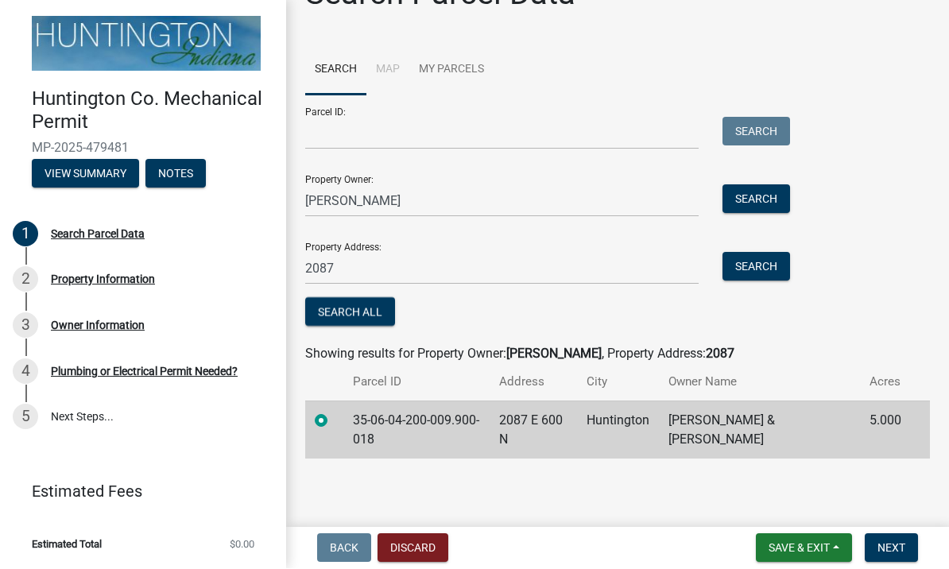
scroll to position [43, 0]
click at [896, 536] on button "Next" at bounding box center [891, 548] width 53 height 29
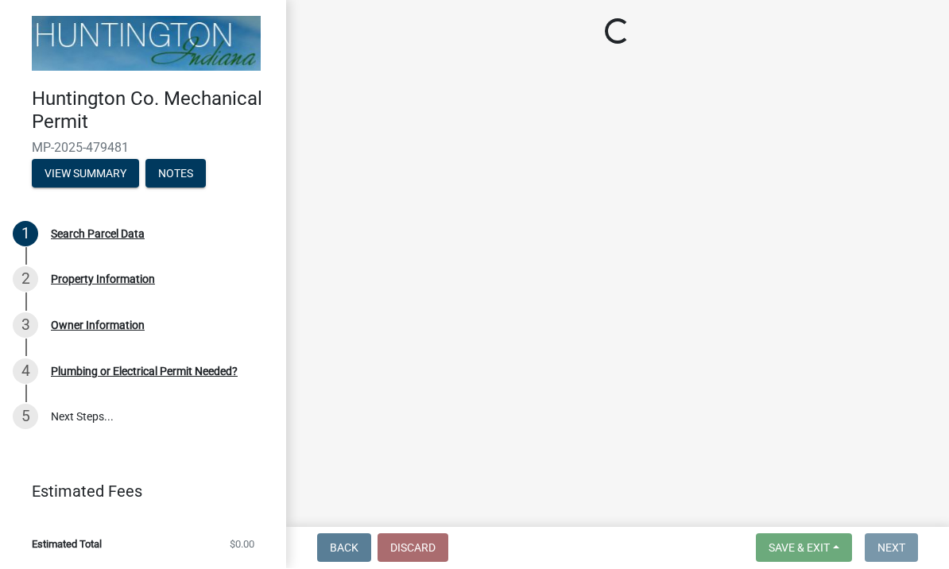
scroll to position [0, 0]
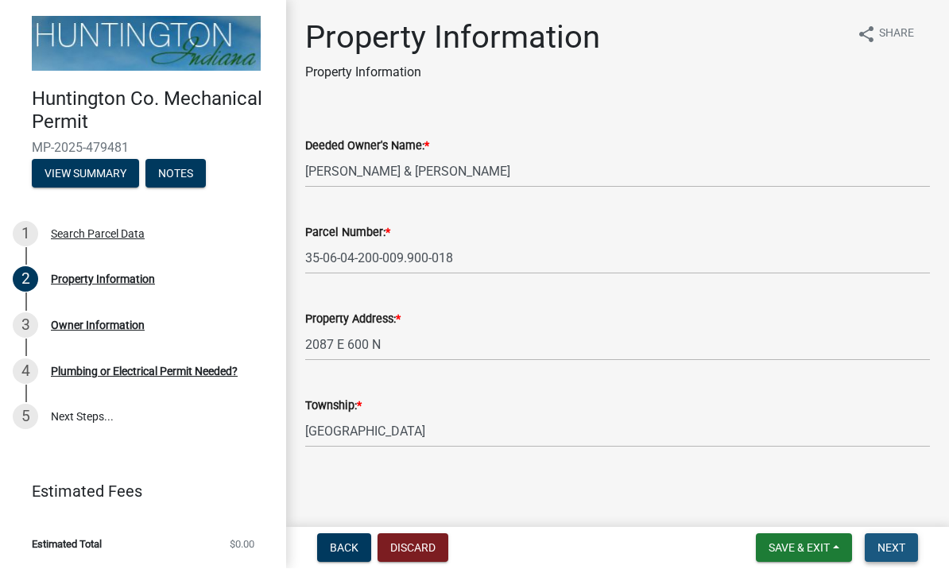
click at [901, 536] on button "Next" at bounding box center [891, 548] width 53 height 29
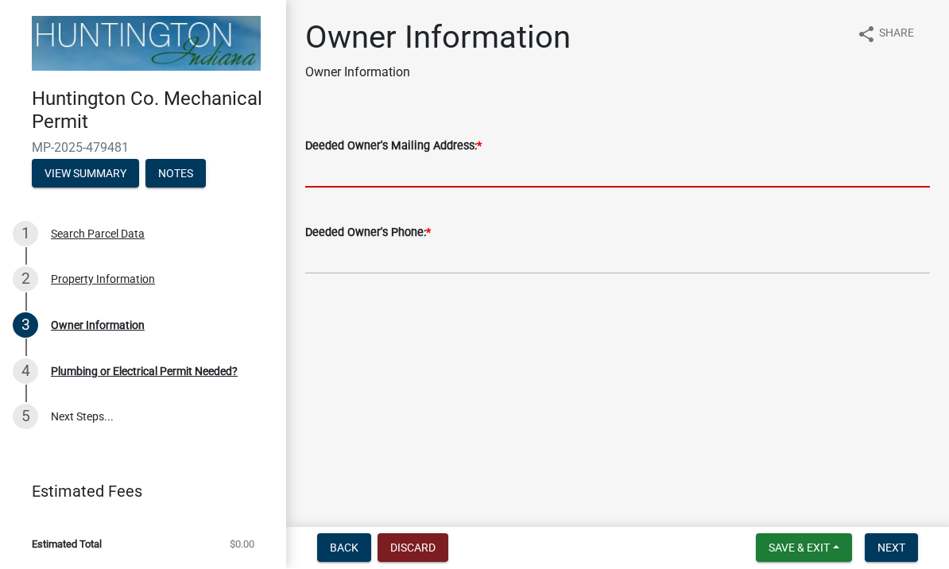
click at [709, 174] on input "Deeded Owner's Mailing Address: *" at bounding box center [617, 172] width 625 height 33
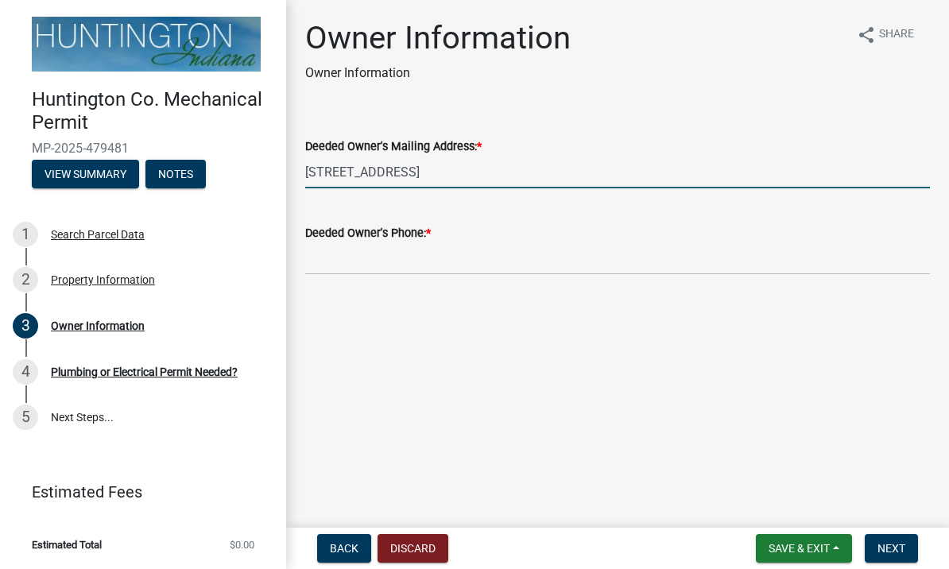
type input "[STREET_ADDRESS]"
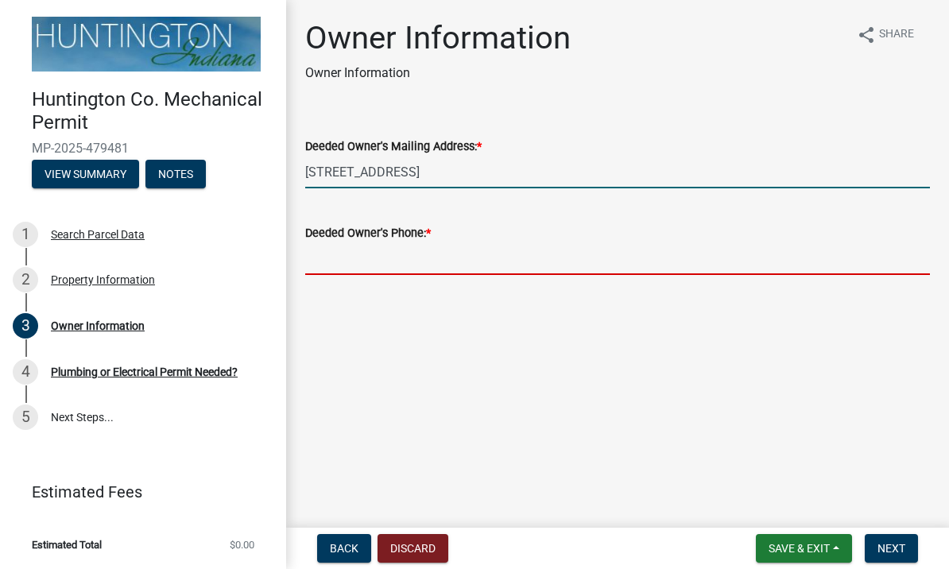
click at [809, 255] on input "Deeded Owner's Phone: *" at bounding box center [617, 258] width 625 height 33
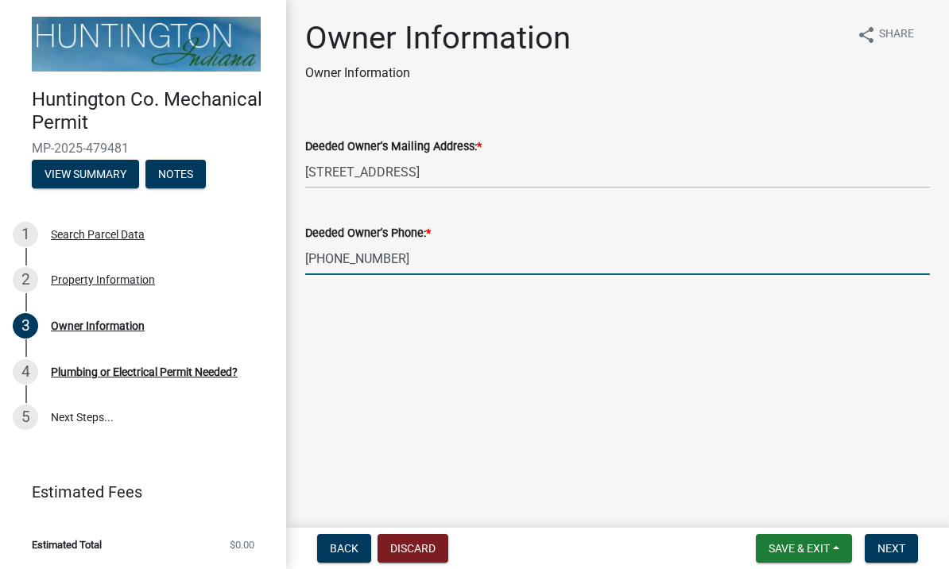
type input "[PHONE_NUMBER]"
click at [903, 542] on span "Next" at bounding box center [892, 548] width 28 height 13
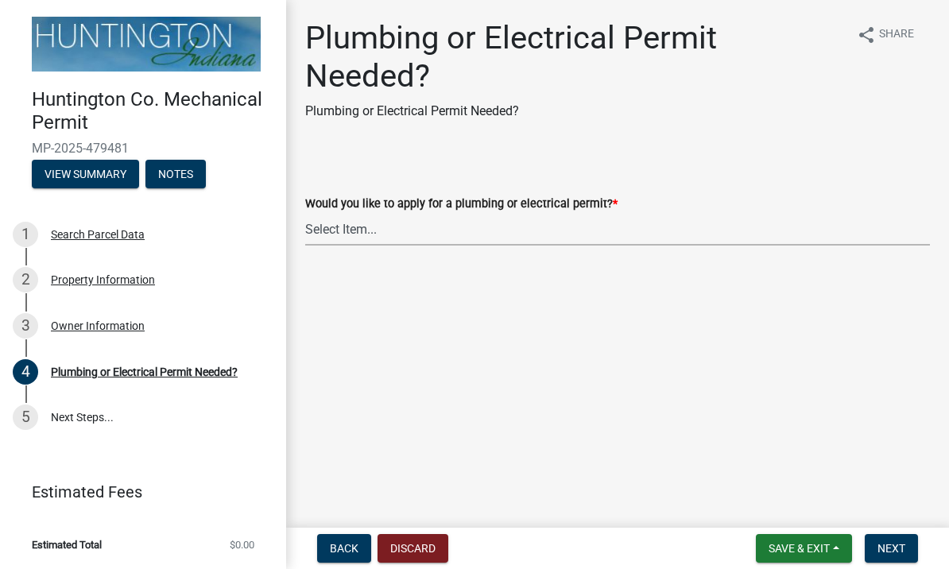
click at [834, 239] on select "Select Item... plumbing electrical" at bounding box center [617, 229] width 625 height 33
select select "82bdcc69-8734-43af-a4fa-e76f8d275e41"
click at [895, 545] on span "Next" at bounding box center [892, 548] width 28 height 13
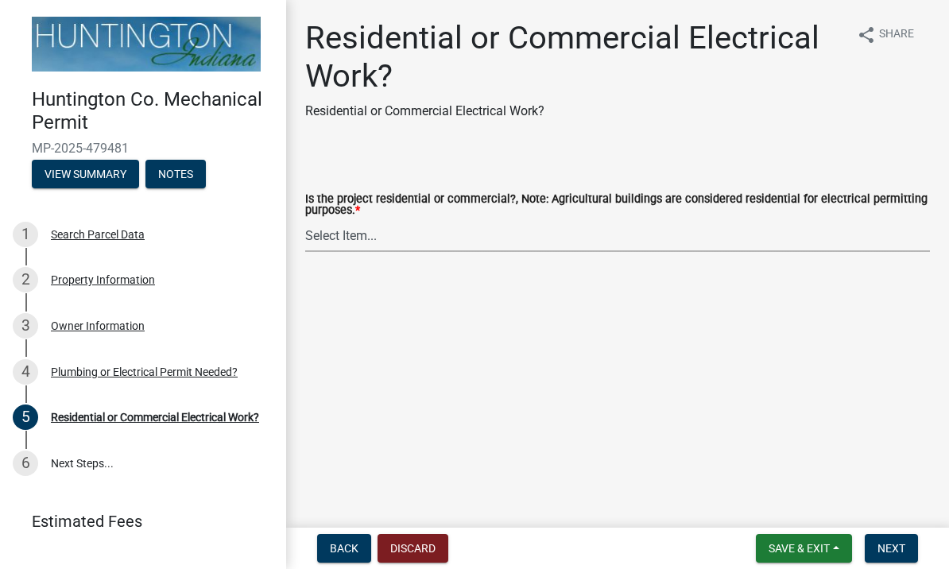
click at [622, 230] on select "Select Item... Residential Commercial" at bounding box center [617, 235] width 625 height 33
select select "3db72f89-ebf7-44a2-a43c-36ed77a05272"
click at [903, 537] on button "Next" at bounding box center [891, 548] width 53 height 29
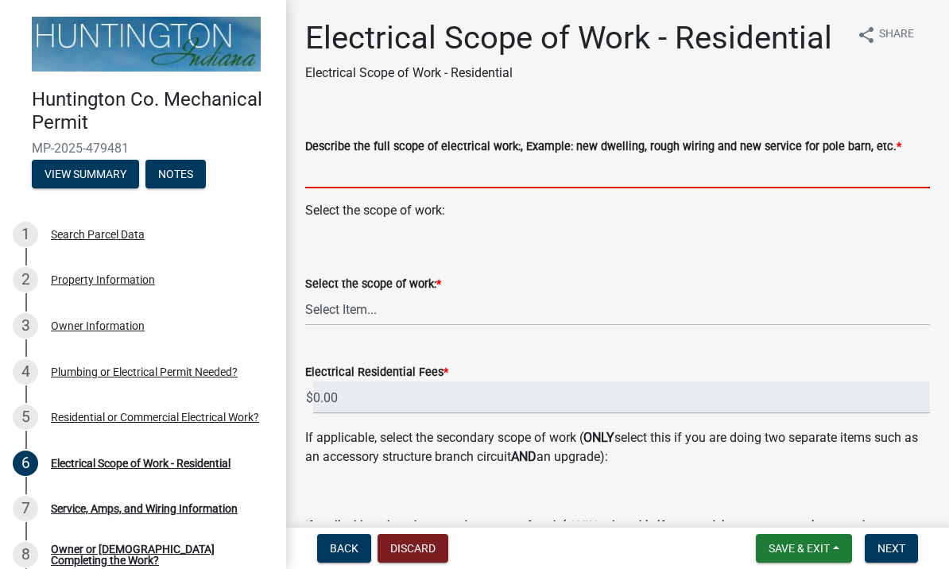
click at [844, 165] on input "Describe the full scope of electrical work:, Example: new dwelling, rough wirin…" at bounding box center [617, 172] width 625 height 33
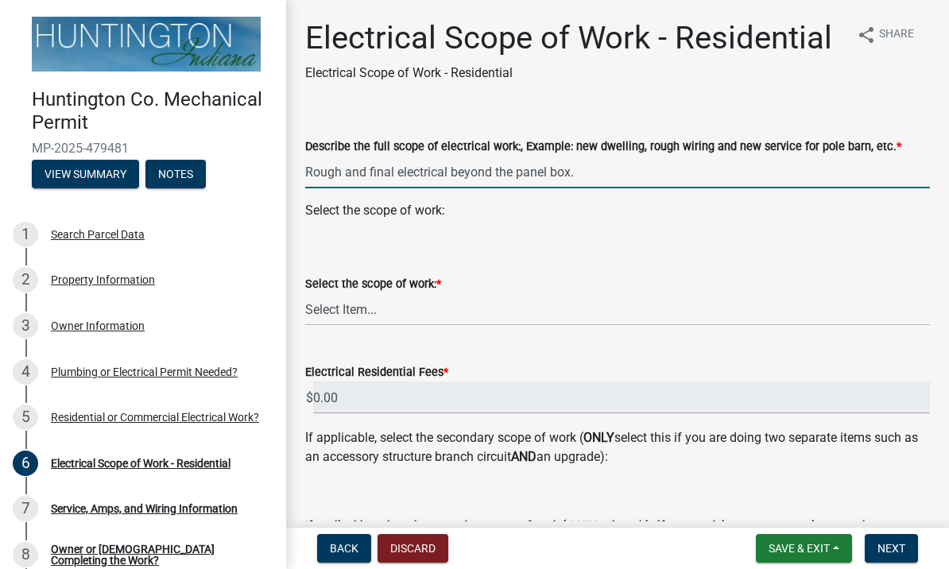
type input "Rough and final electrical beyond the panel box."
click at [801, 304] on select "Select Item... New Service (new meter base installation) Upgrade (includes relo…" at bounding box center [617, 309] width 625 height 33
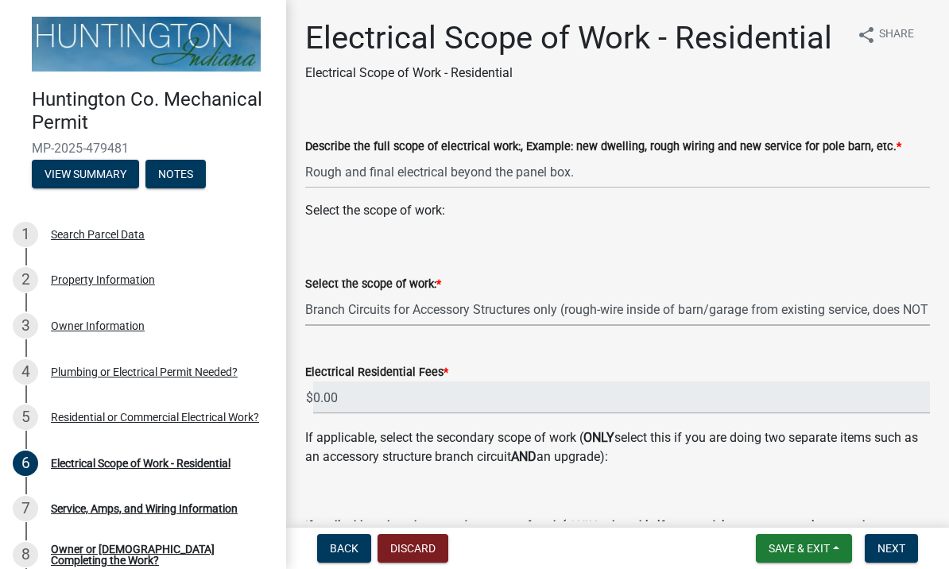
select select "bfe1b4c0-52c4-44d6-acb3-c7dc706a6978"
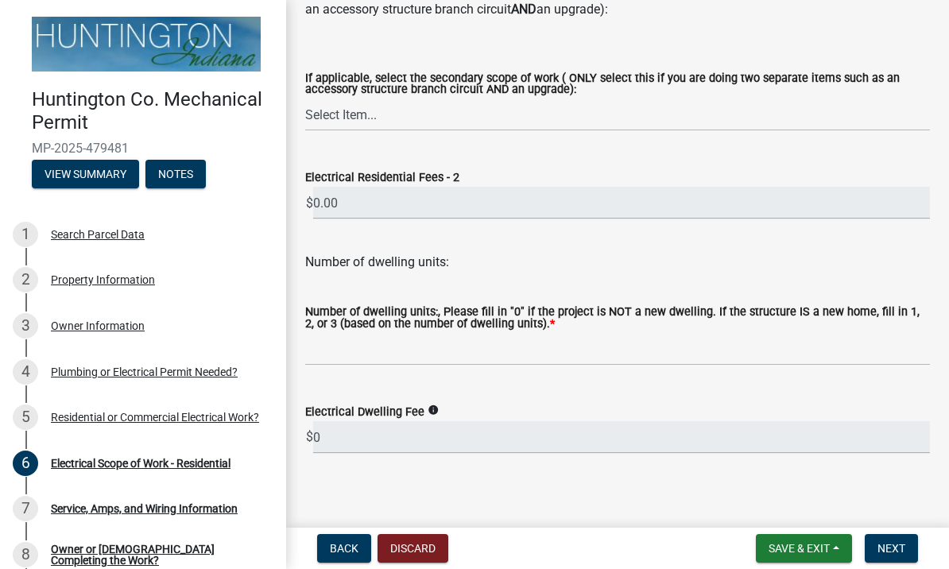
scroll to position [451, 0]
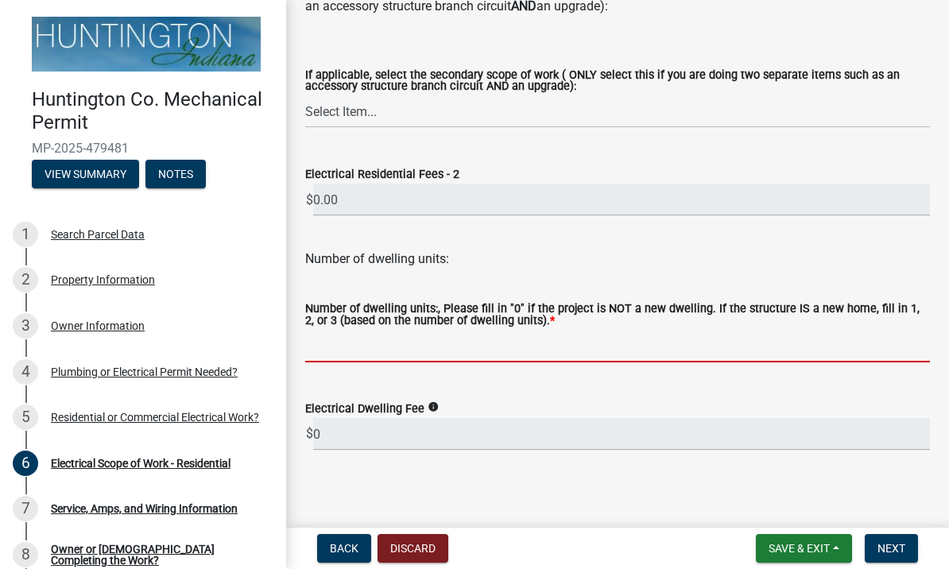
click at [820, 335] on input "text" at bounding box center [617, 346] width 625 height 33
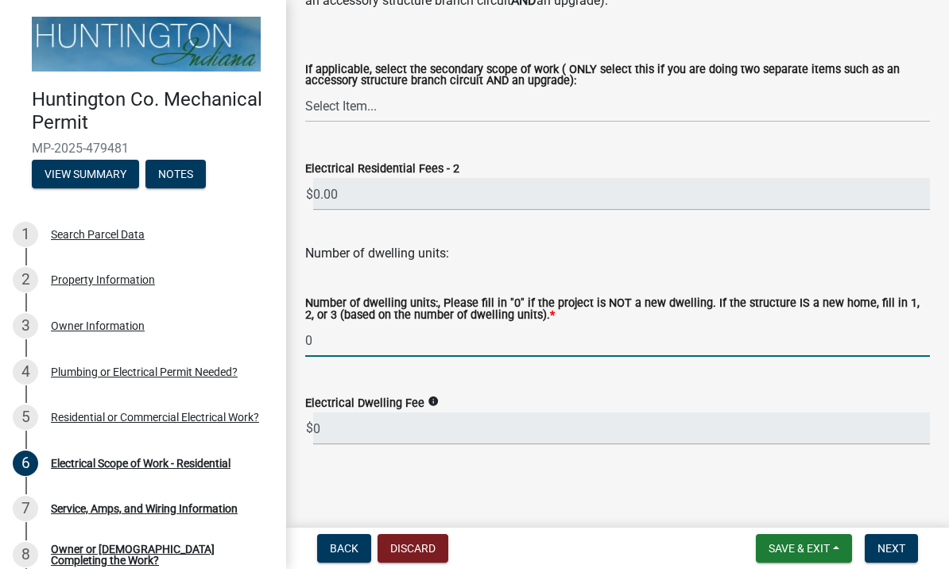
scroll to position [457, 0]
type input "0"
click at [903, 546] on span "Next" at bounding box center [892, 548] width 28 height 13
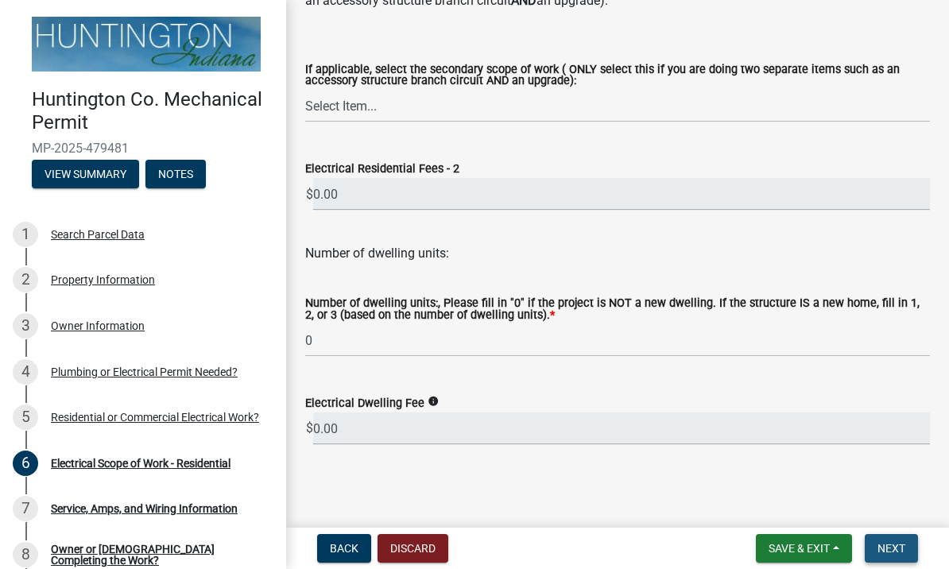
click at [898, 550] on span "Next" at bounding box center [892, 548] width 28 height 13
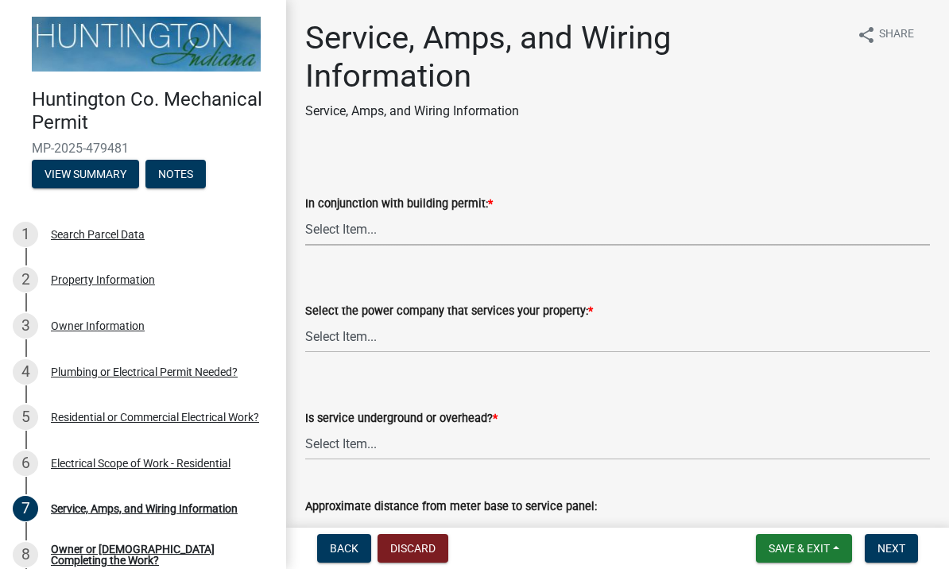
click at [821, 225] on select "Select Item... Yes No" at bounding box center [617, 229] width 625 height 33
select select "93f45f8b-0008-4bc3-ad99-7edf3db31922"
click at [801, 329] on select "Select Item... Duke Energy Northeastern REMC Wabash County REMC [PERSON_NAME] U…" at bounding box center [617, 336] width 625 height 33
select select "c367502c-c792-4ca6-b28c-e3bf444e9dd0"
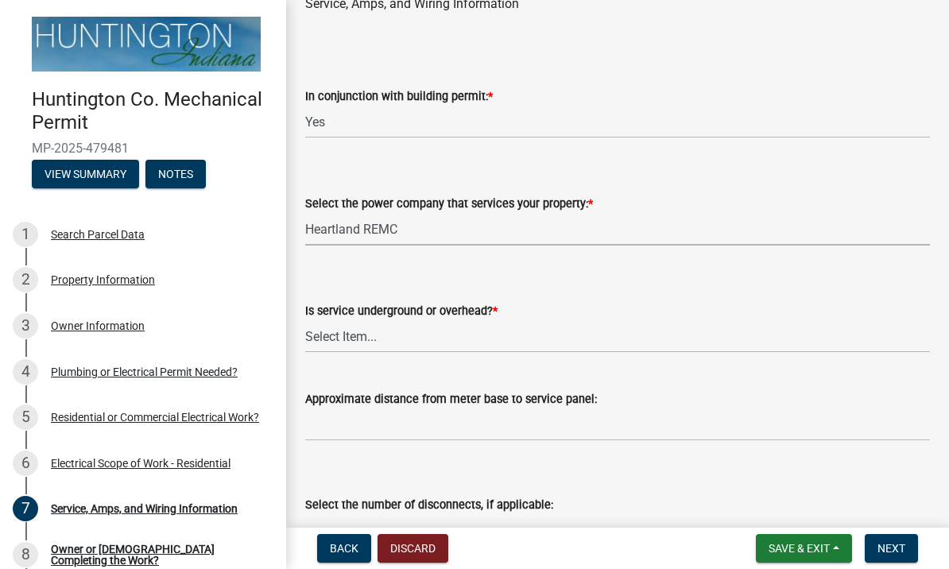
scroll to position [110, 0]
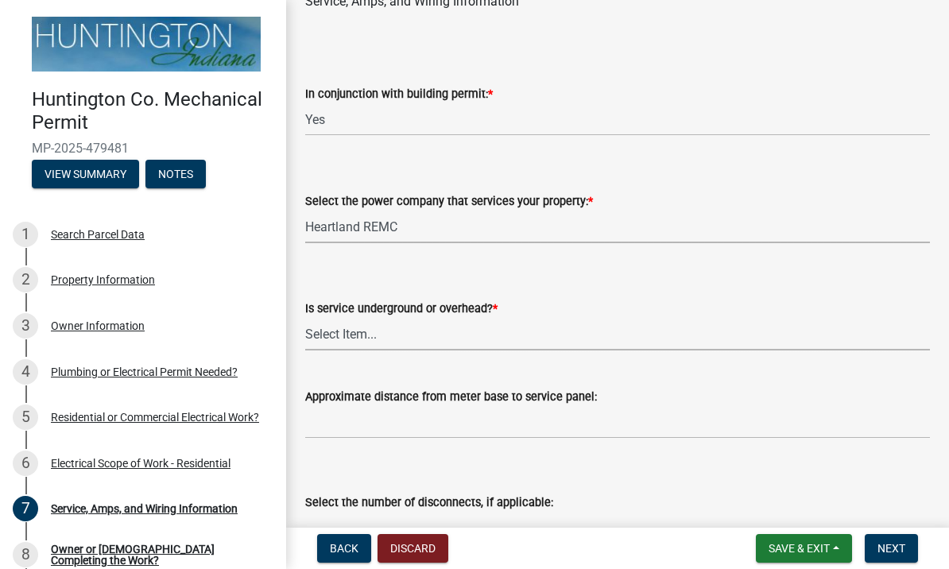
click at [800, 337] on select "Select Item... Underground Overhead" at bounding box center [617, 334] width 625 height 33
select select "ae88532c-6f26-494f-9fbf-7b0ffd7225c9"
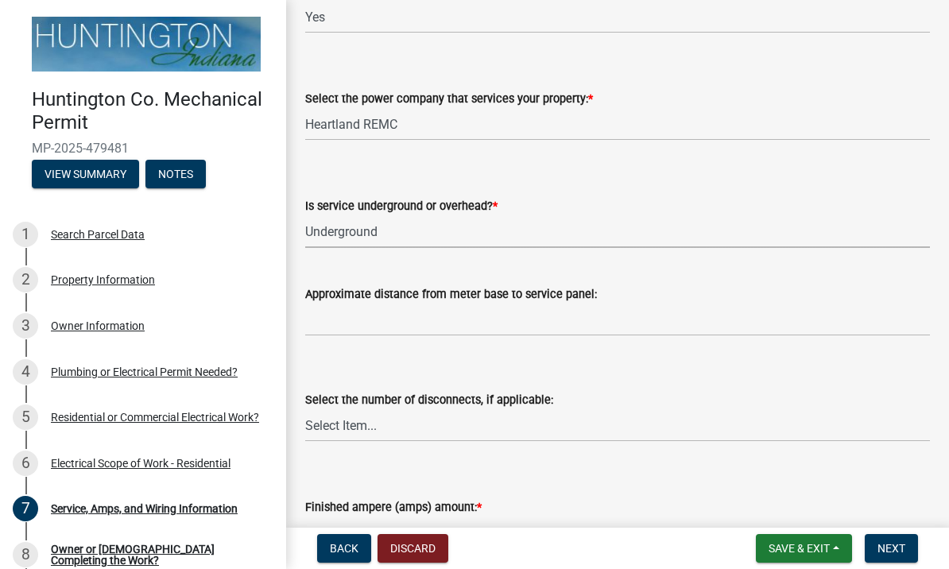
scroll to position [215, 0]
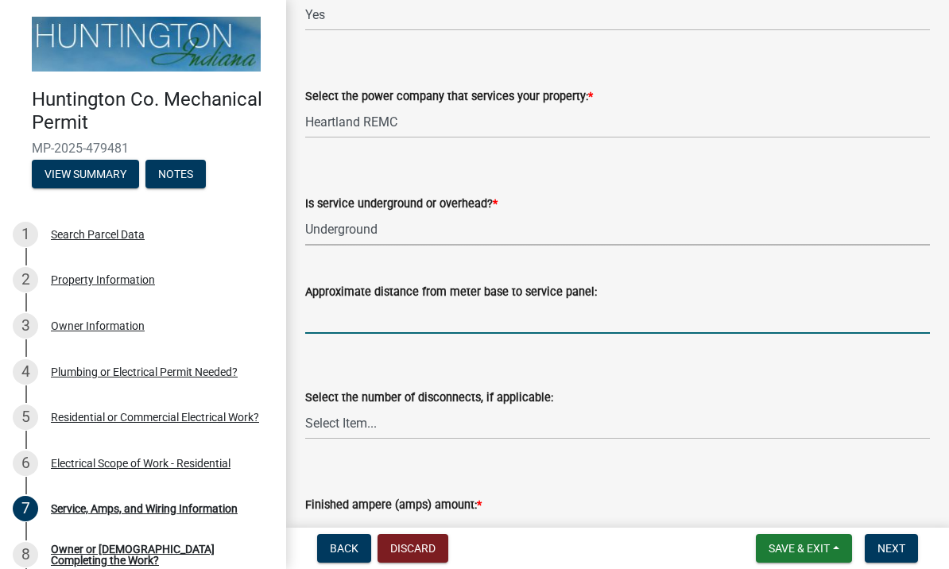
click at [797, 313] on input "Approximate distance from meter base to service panel:" at bounding box center [617, 317] width 625 height 33
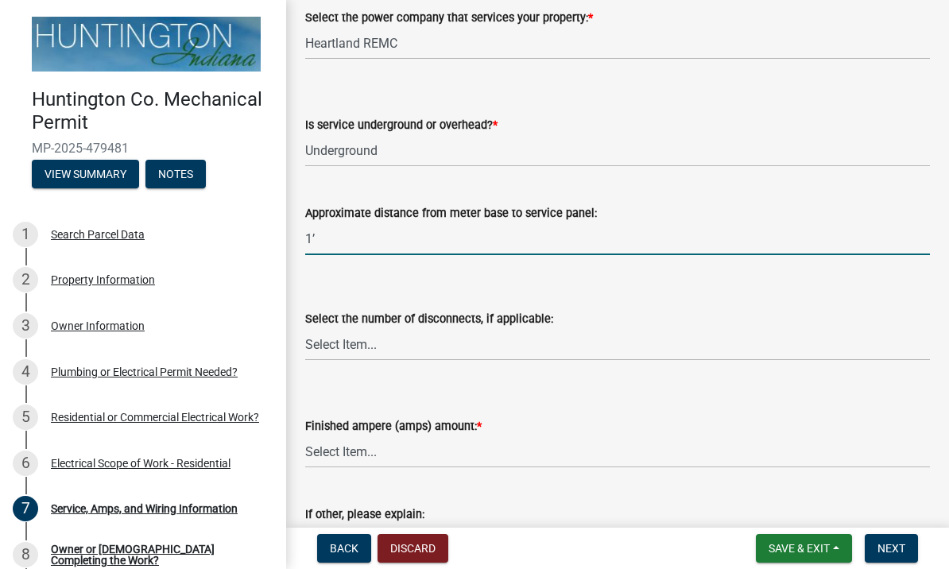
scroll to position [300, 0]
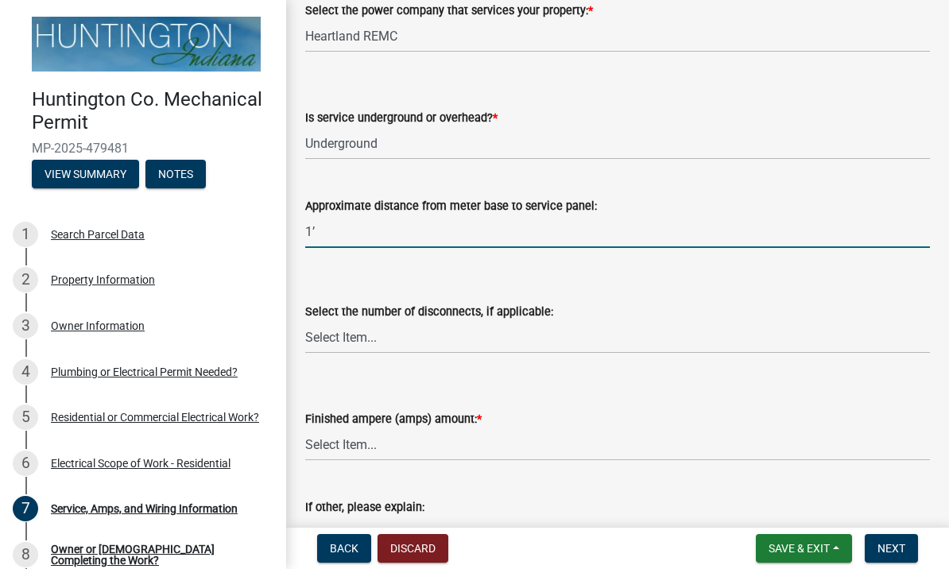
type input "1’"
click at [755, 347] on select "Select Item... one two three four or more No Disconnects" at bounding box center [617, 337] width 625 height 33
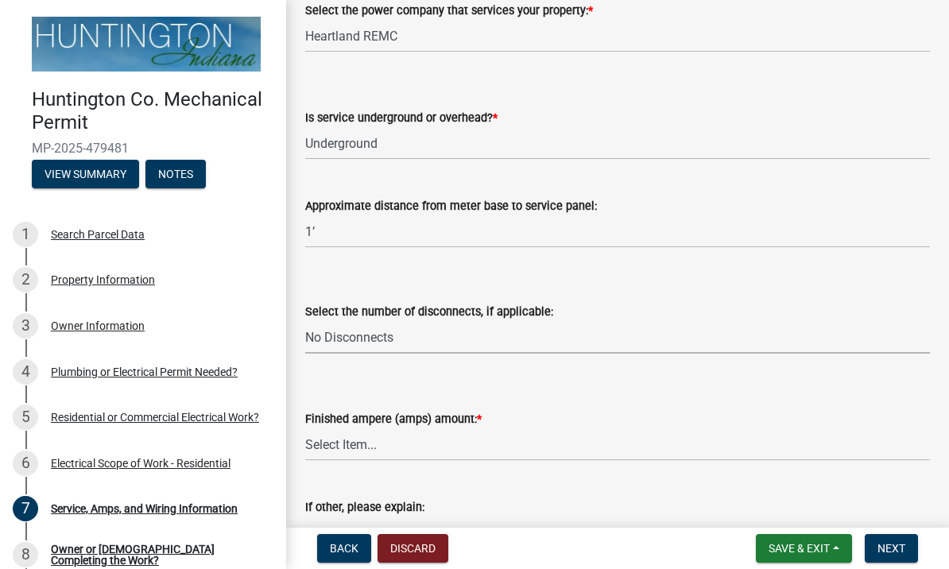
select select "9be9e00f-b61e-43e5-aaf9-20c7323304e9"
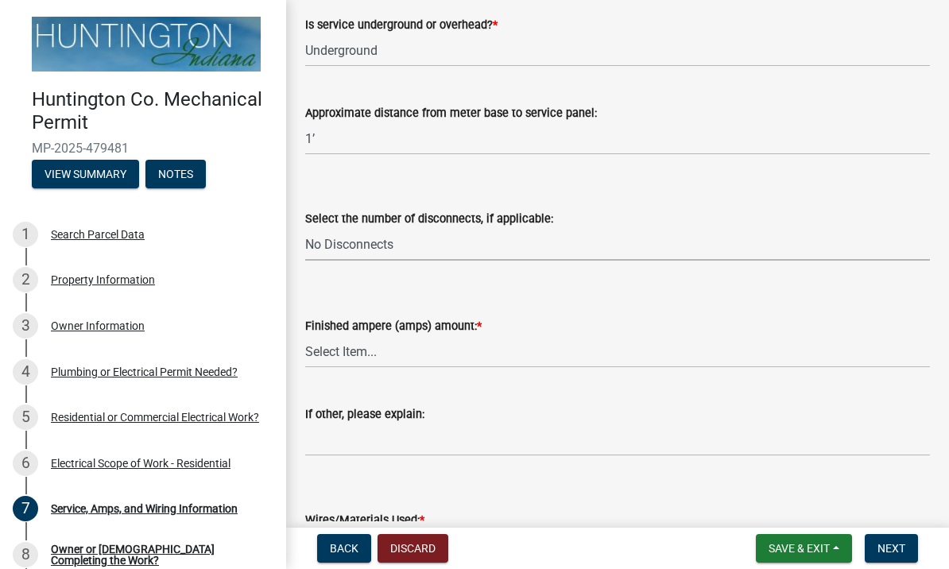
scroll to position [400, 0]
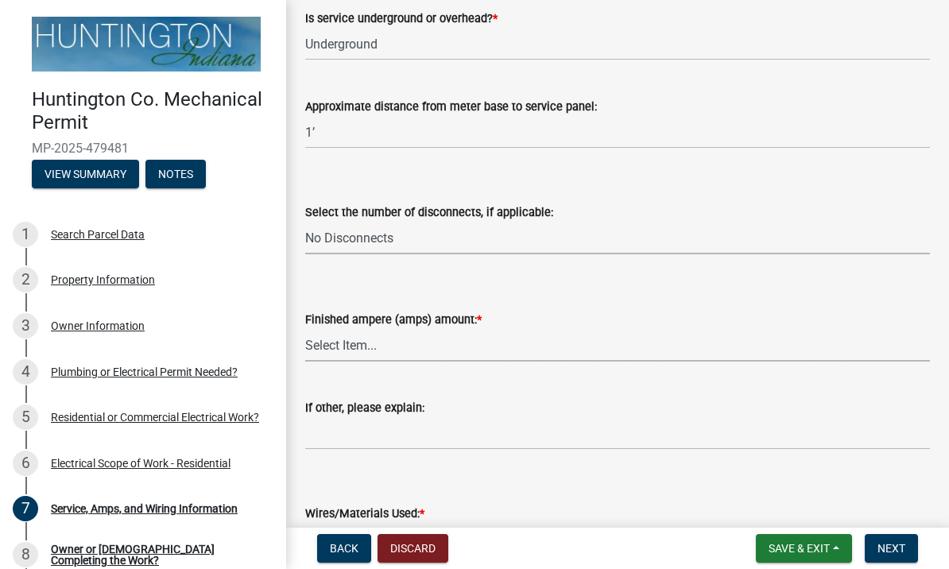
click at [789, 347] on select "Select Item... 100 amp 200 amp 400 amp other" at bounding box center [617, 345] width 625 height 33
select select "77917e57-3373-4527-be00-46cfa300debe"
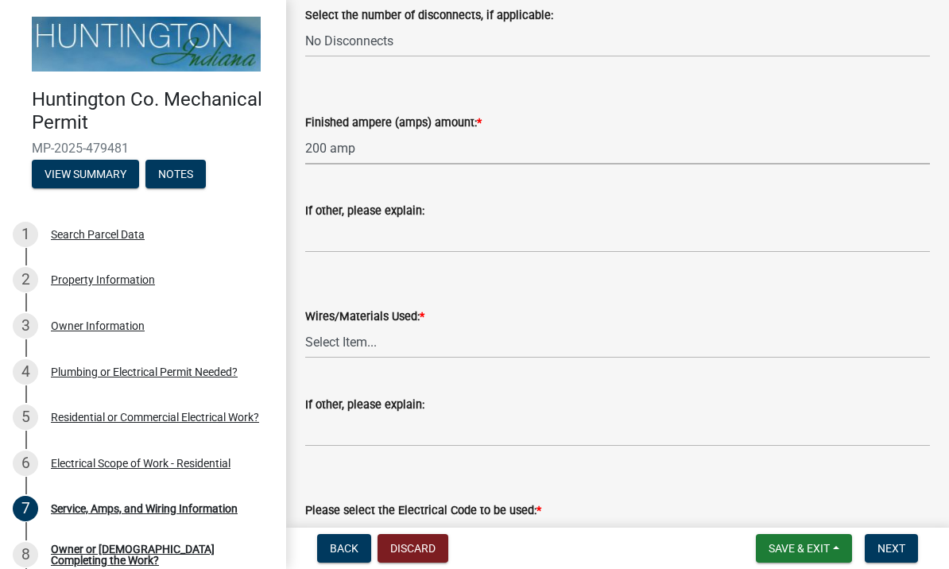
scroll to position [608, 0]
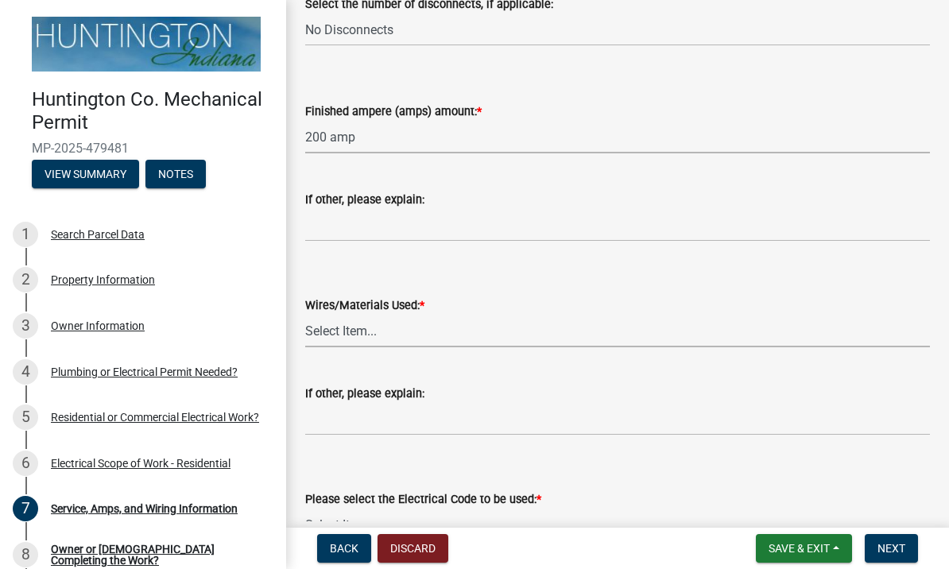
click at [765, 342] on select "Select Item... 2 AWG Aluminum 4 AWG Copper 2-4/0 or 1-1/0 Aluminum 2/0 Copper 2…" at bounding box center [617, 331] width 625 height 33
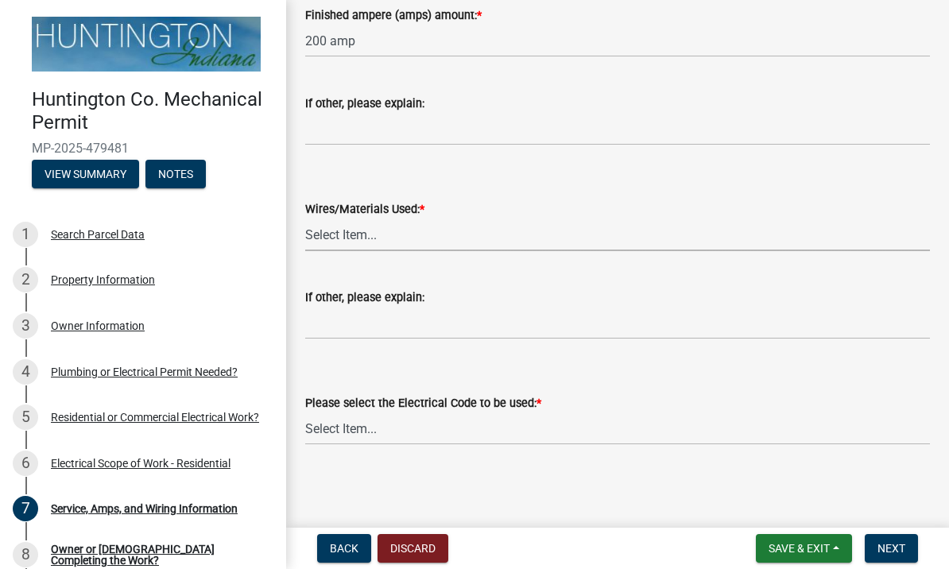
scroll to position [704, 0]
click at [796, 234] on select "Select Item... 2 AWG Aluminum 4 AWG Copper 2-4/0 or 1-1/0 Aluminum 2/0 Copper 2…" at bounding box center [617, 235] width 625 height 33
select select "37d7c328-c5ac-41d4-9477-19119af9af58"
click at [684, 250] on select "Select Item... 2 AWG Aluminum 4 AWG Copper 2-4/0 or 1-1/0 Aluminum 2/0 Copper 2…" at bounding box center [617, 235] width 625 height 33
click at [639, 338] on input "If other, please explain:" at bounding box center [617, 323] width 625 height 33
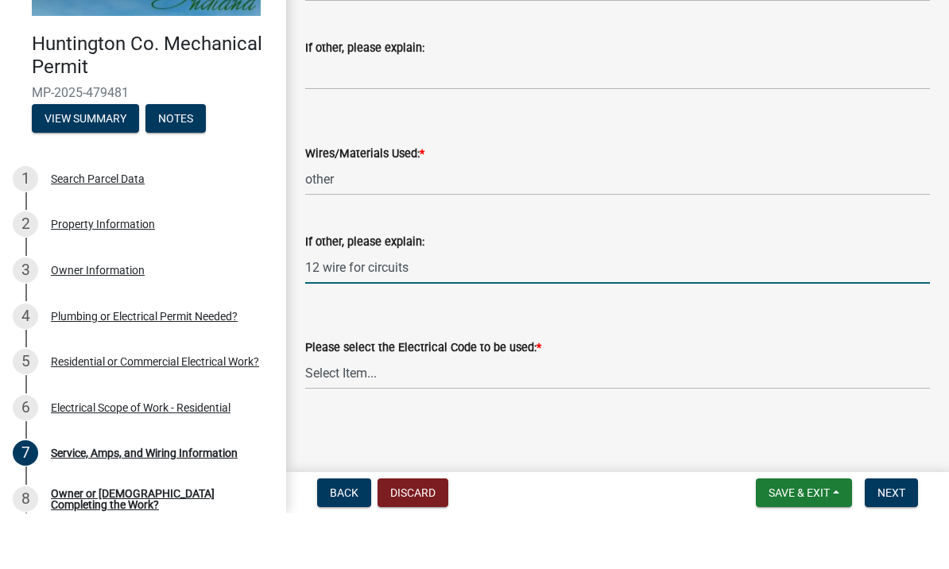
type input "12 wire for circuits"
click at [765, 413] on select "Select Item... [US_STATE] Electrical Code One & Two Family Dwelling Code" at bounding box center [617, 429] width 625 height 33
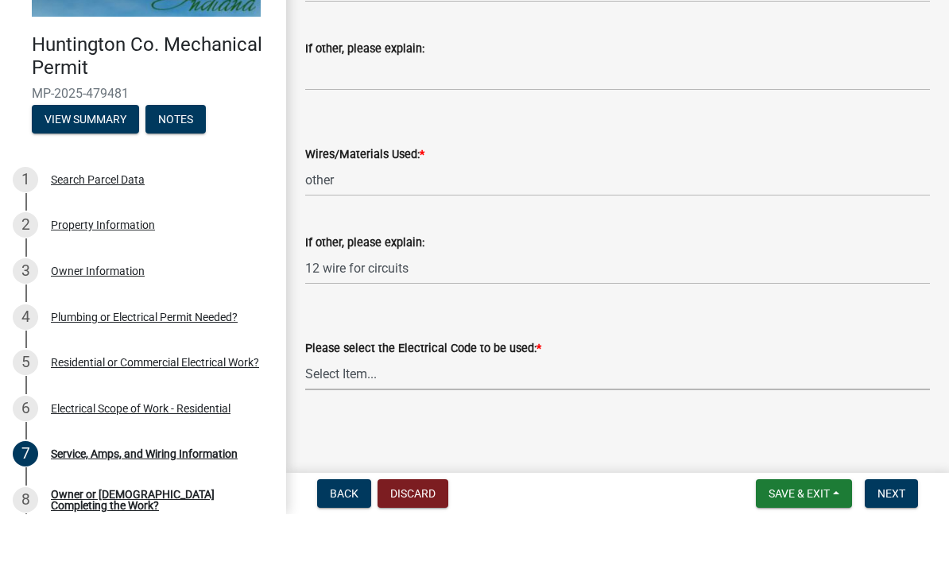
scroll to position [0, 0]
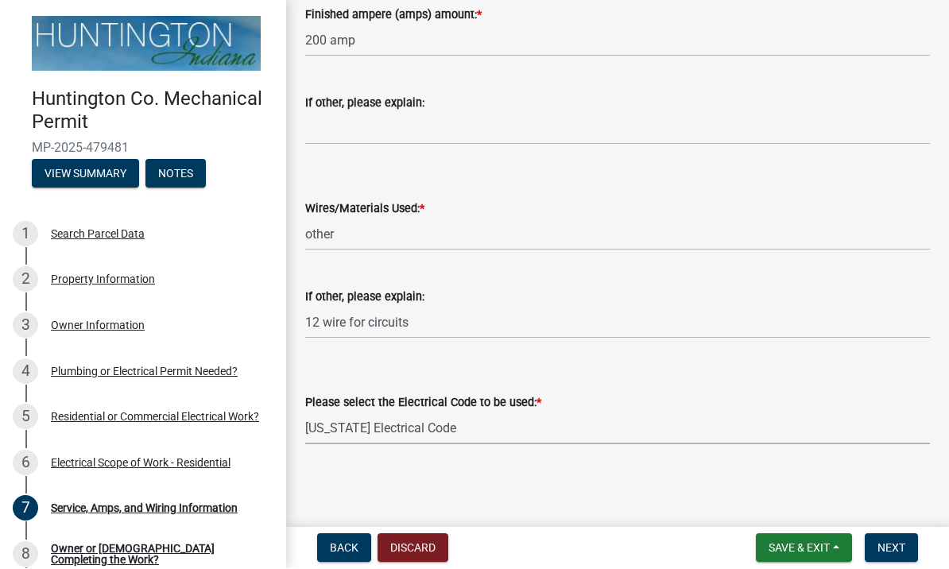
select select "5aeea631-e80a-4ba0-b39f-f5c26114ddfc"
click at [897, 545] on span "Next" at bounding box center [892, 548] width 28 height 13
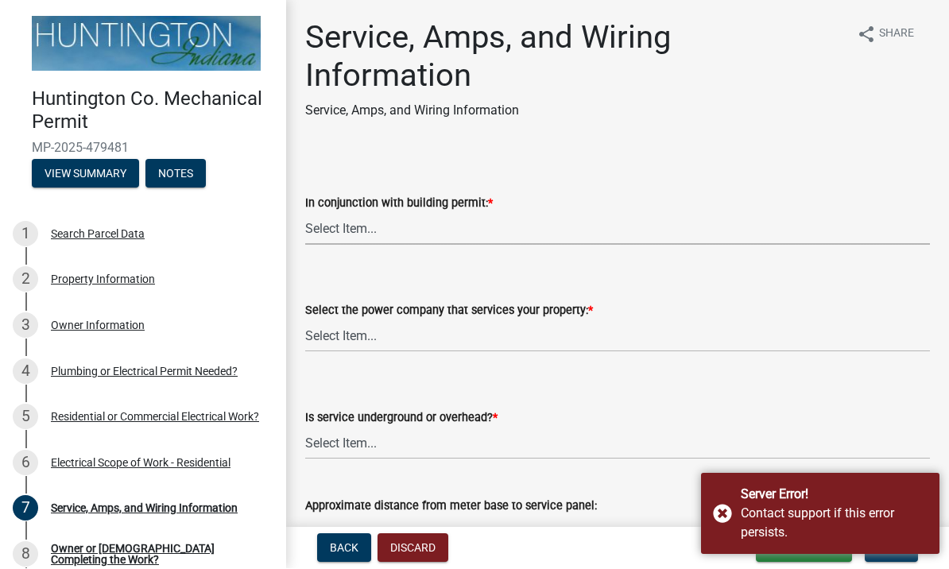
click at [767, 220] on select "Select Item... Yes No" at bounding box center [617, 229] width 625 height 33
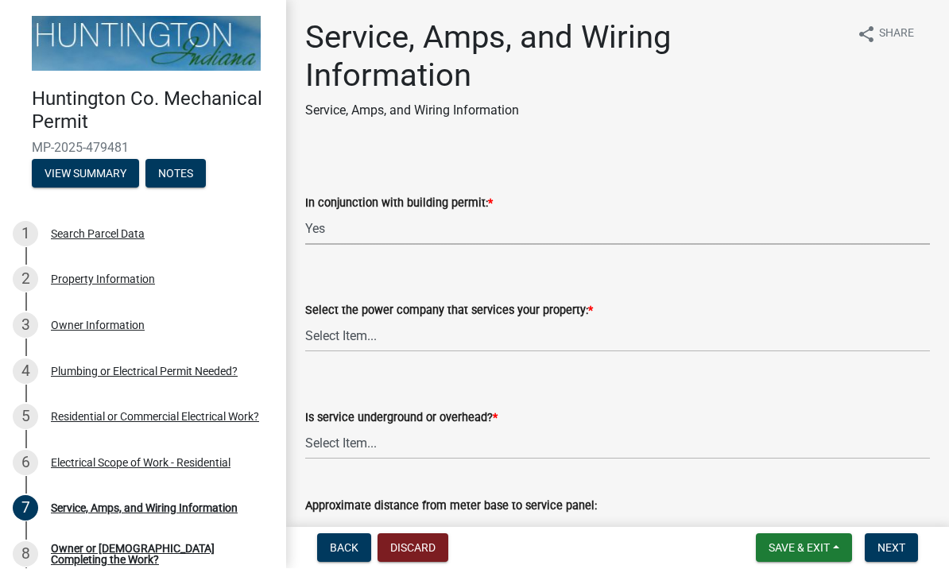
select select "93f45f8b-0008-4bc3-ad99-7edf3db31922"
click at [713, 327] on select "Select Item... Duke Energy Northeastern REMC Wabash County REMC [PERSON_NAME] U…" at bounding box center [617, 336] width 625 height 33
select select "c367502c-c792-4ca6-b28c-e3bf444e9dd0"
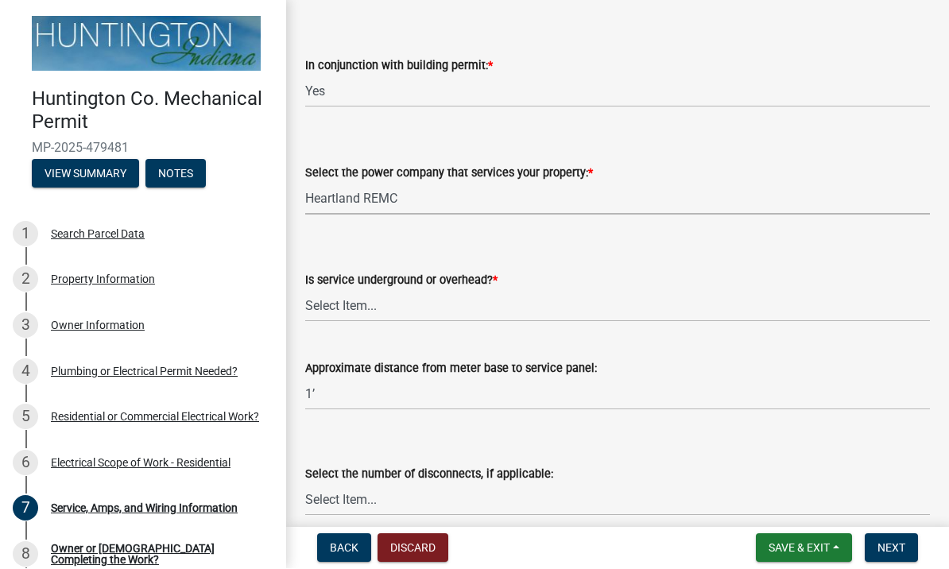
scroll to position [140, 0]
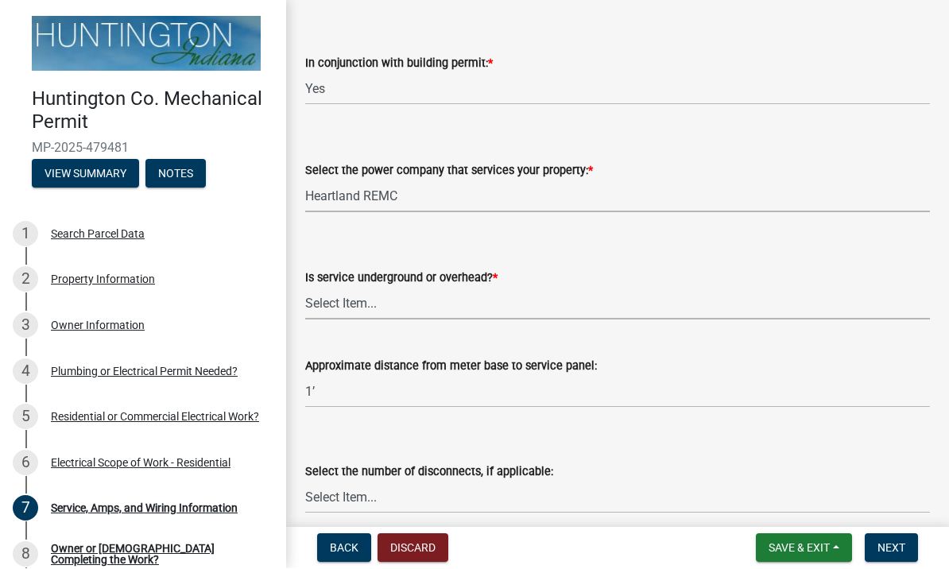
click at [757, 301] on select "Select Item... Underground Overhead" at bounding box center [617, 304] width 625 height 33
select select "ae88532c-6f26-494f-9fbf-7b0ffd7225c9"
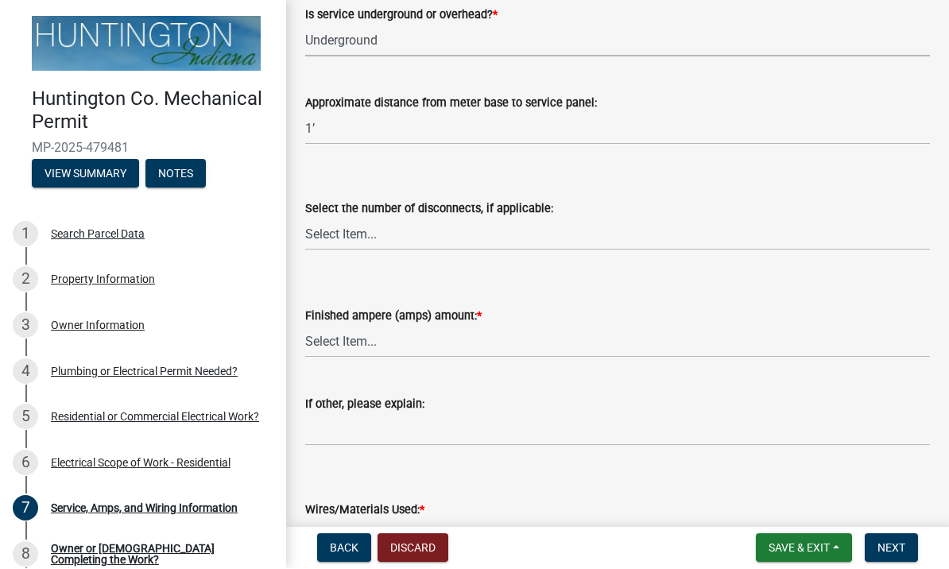
scroll to position [405, 0]
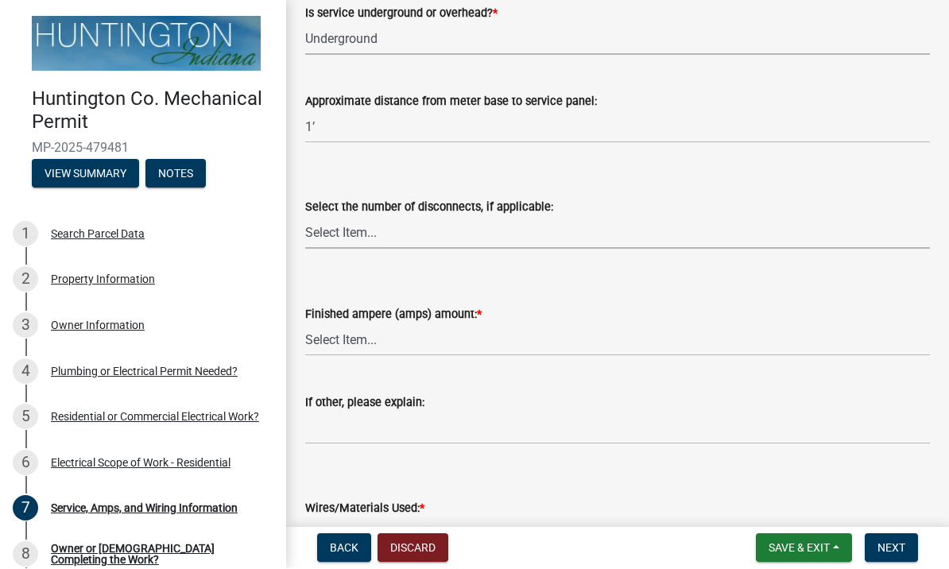
click at [768, 223] on select "Select Item... one two three four or more No Disconnects" at bounding box center [617, 233] width 625 height 33
select select "9be9e00f-b61e-43e5-aaf9-20c7323304e9"
click at [710, 320] on div "Finished ampere (amps) amount: *" at bounding box center [617, 314] width 625 height 19
click at [711, 337] on select "Select Item... 100 amp 200 amp 400 amp other" at bounding box center [617, 340] width 625 height 33
select select "77917e57-3373-4527-be00-46cfa300debe"
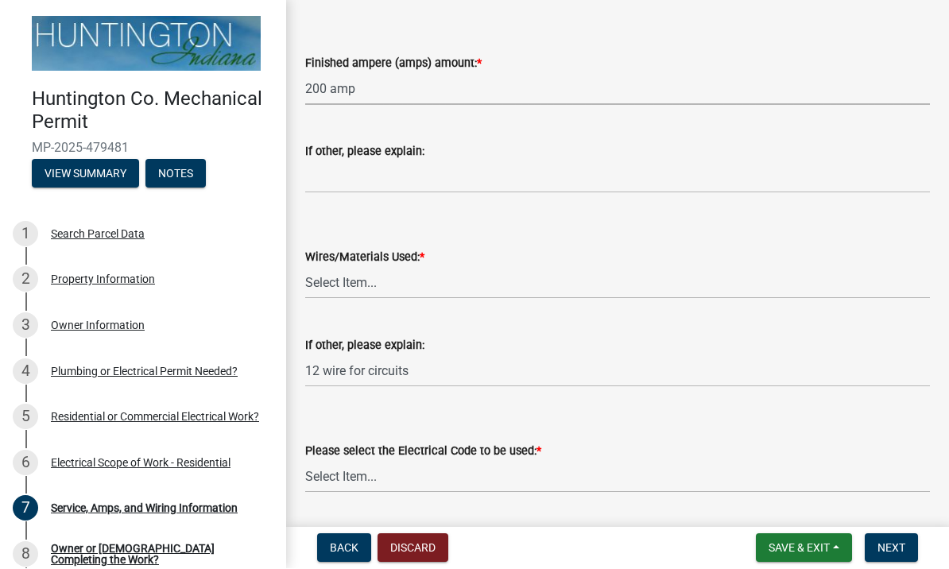
scroll to position [658, 0]
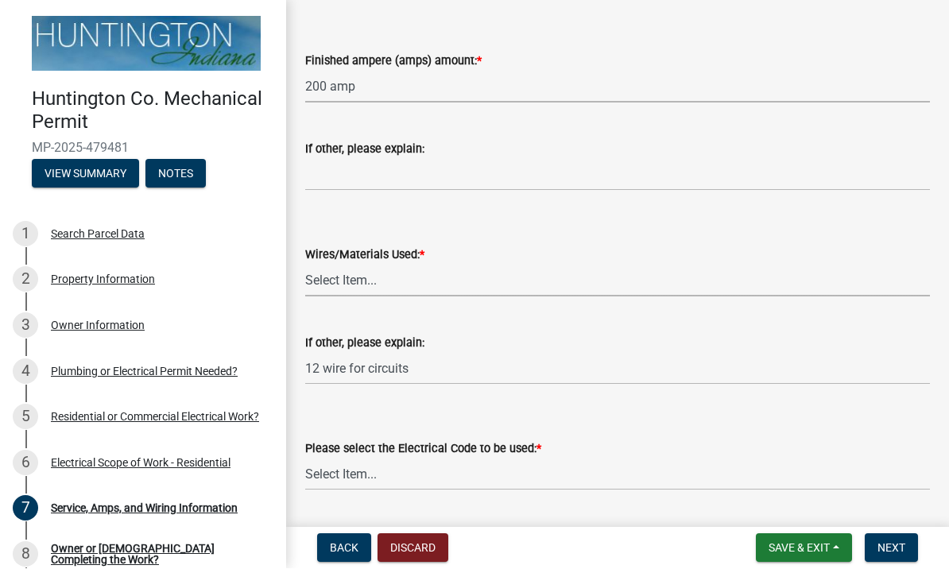
click at [531, 286] on select "Select Item... 2 AWG Aluminum 4 AWG Copper 2-4/0 or 1-1/0 Aluminum 2/0 Copper 2…" at bounding box center [617, 281] width 625 height 33
select select "37d7c328-c5ac-41d4-9477-19119af9af58"
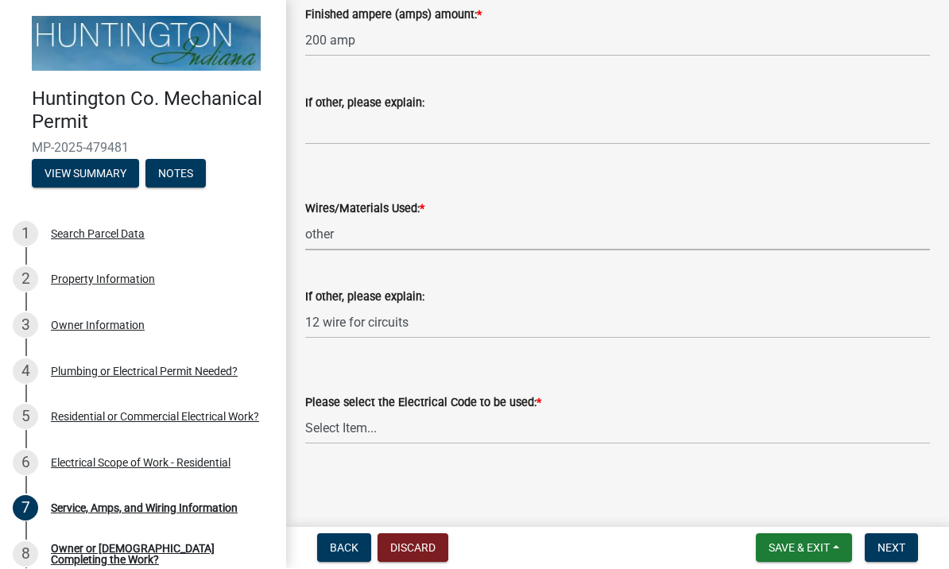
scroll to position [704, 0]
click at [648, 432] on select "Select Item... [US_STATE] Electrical Code One & Two Family Dwelling Code" at bounding box center [617, 429] width 625 height 33
select select "ed1f7e35-82e1-4410-a119-672fb1c56011"
click at [901, 543] on span "Next" at bounding box center [892, 548] width 28 height 13
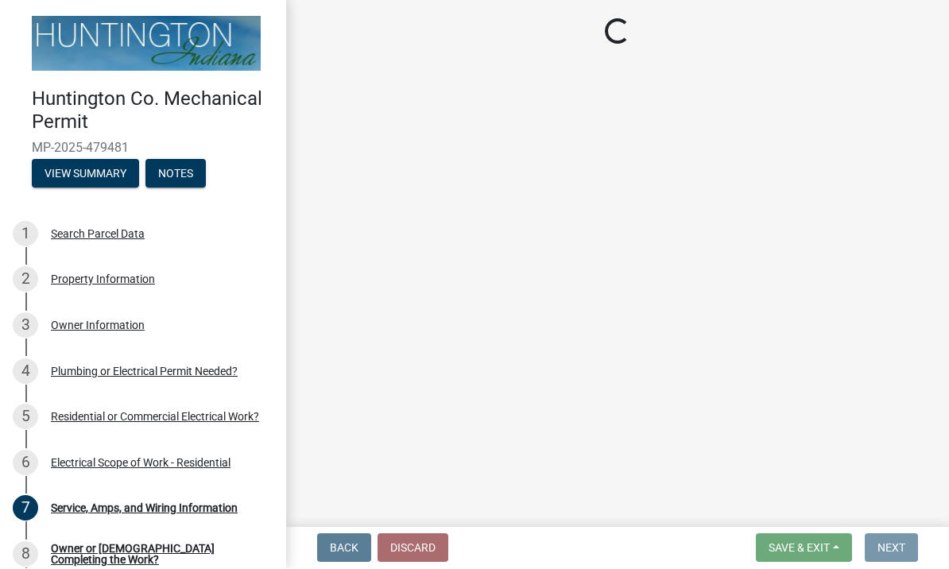
scroll to position [0, 0]
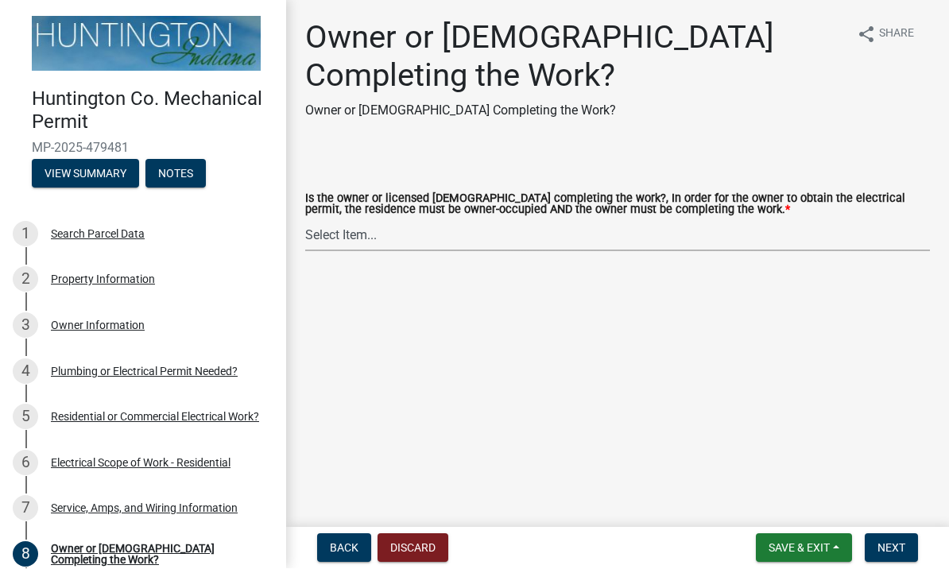
click at [830, 230] on select "Select Item... owner contractor" at bounding box center [617, 235] width 625 height 33
select select "da32b6f8-dc02-4eb1-a03d-6a8560406675"
click at [900, 545] on span "Next" at bounding box center [892, 548] width 28 height 13
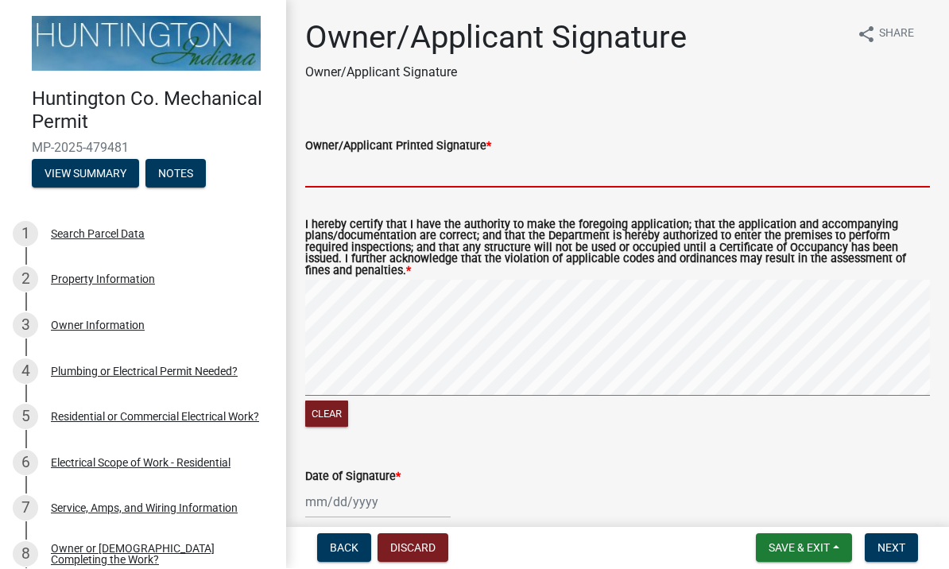
click at [784, 171] on input "Owner/Applicant Printed Signature *" at bounding box center [617, 172] width 625 height 33
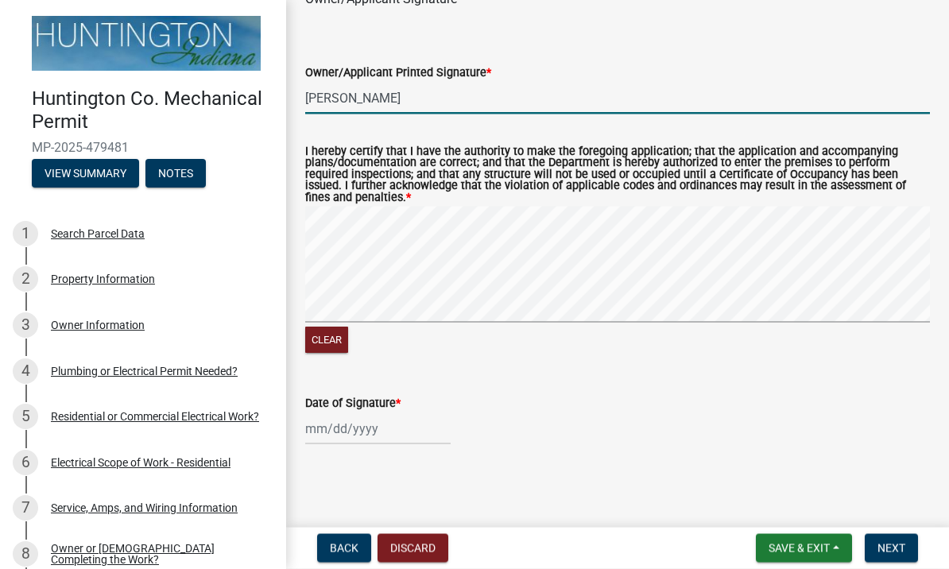
scroll to position [73, 0]
type input "[PERSON_NAME]"
click at [356, 434] on div at bounding box center [377, 429] width 145 height 33
select select "9"
select select "2025"
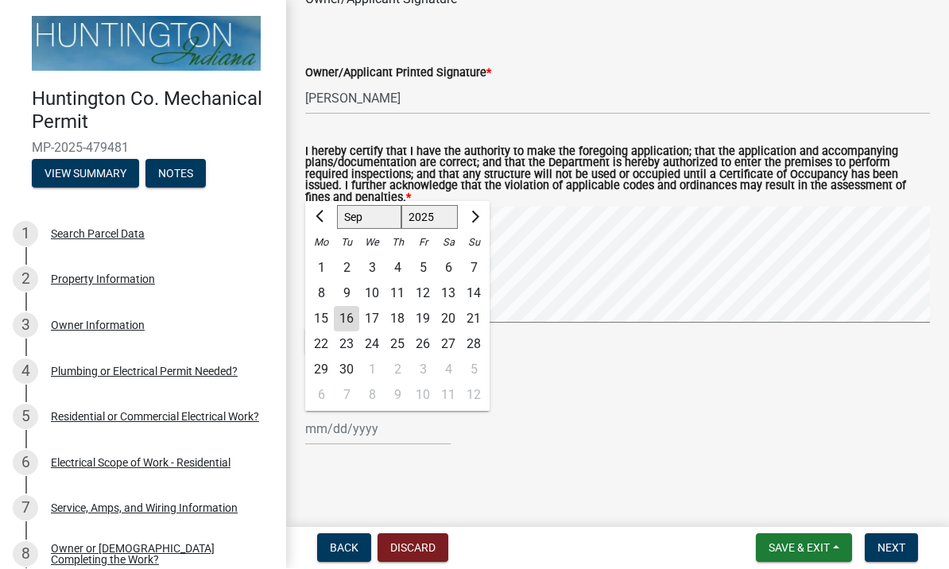
click at [351, 320] on div "16" at bounding box center [346, 319] width 25 height 25
type input "[DATE]"
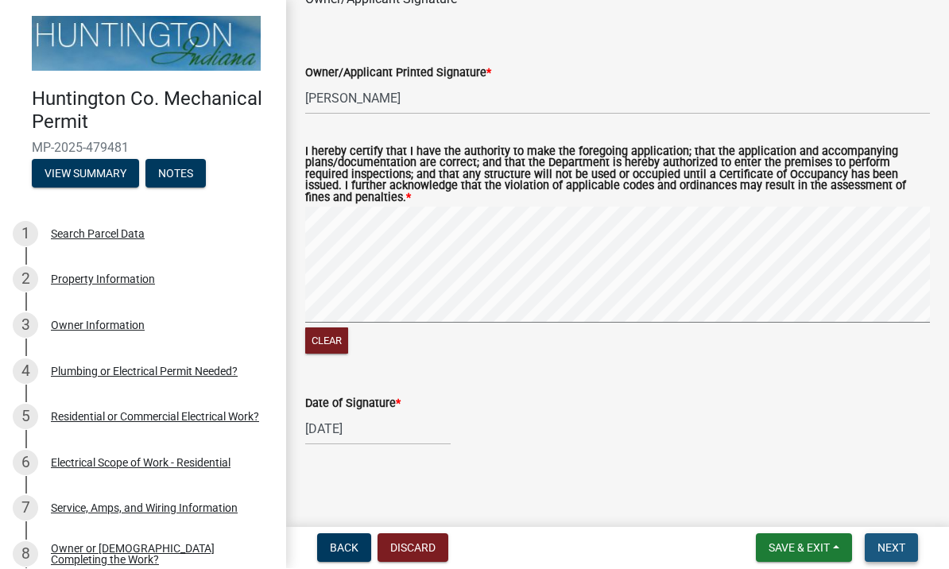
click at [899, 538] on button "Next" at bounding box center [891, 548] width 53 height 29
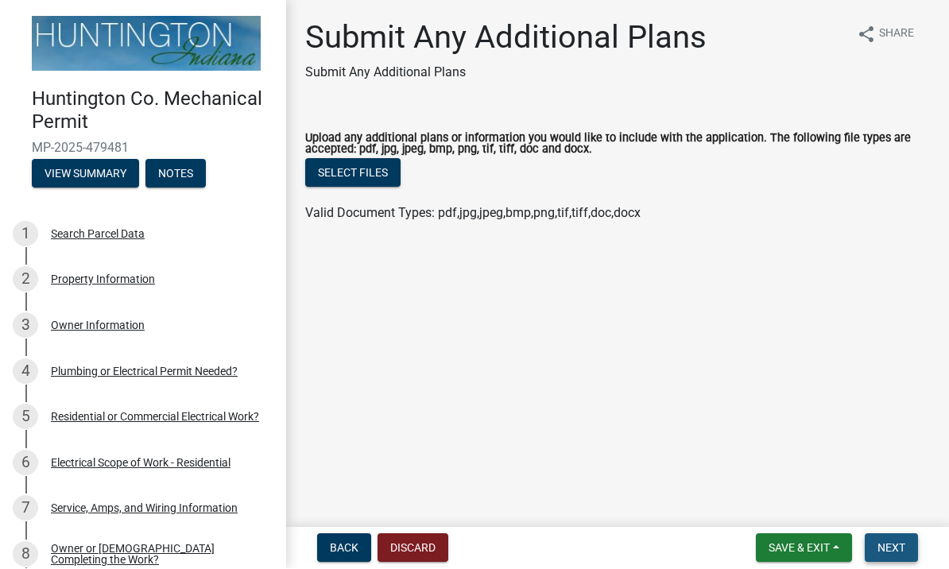
click at [896, 545] on span "Next" at bounding box center [892, 548] width 28 height 13
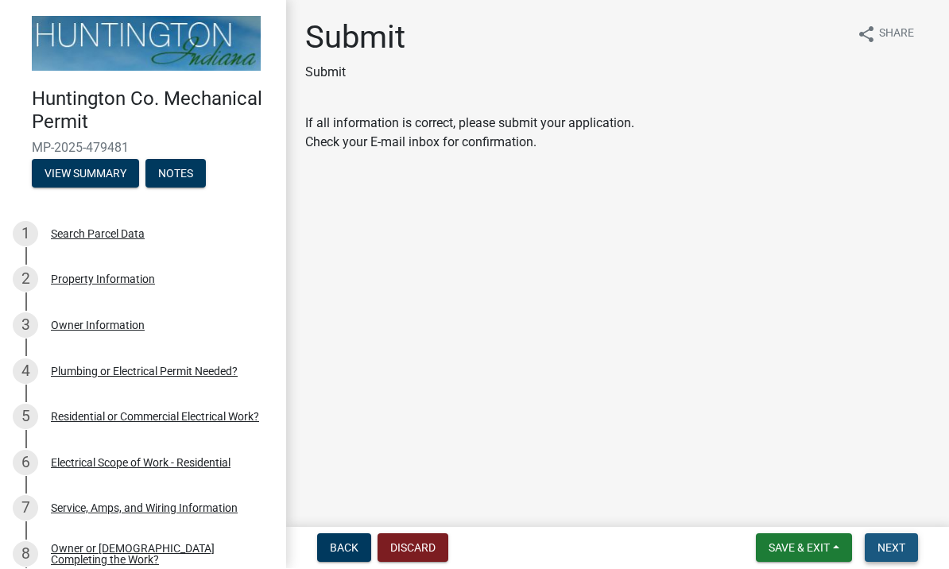
click at [901, 545] on span "Next" at bounding box center [892, 548] width 28 height 13
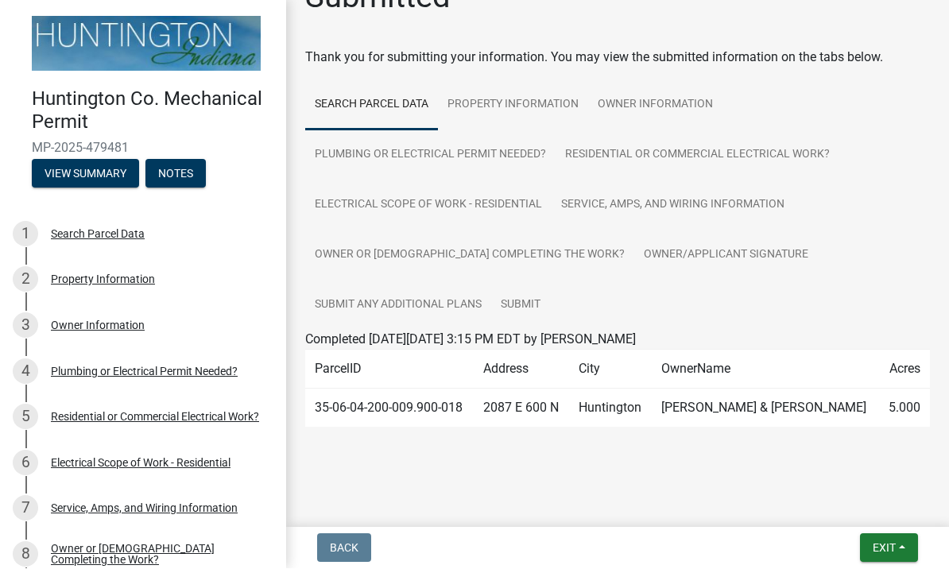
scroll to position [60, 0]
click at [892, 547] on span "Exit" at bounding box center [884, 548] width 23 height 13
click at [883, 506] on button "Save & Exit" at bounding box center [855, 507] width 127 height 38
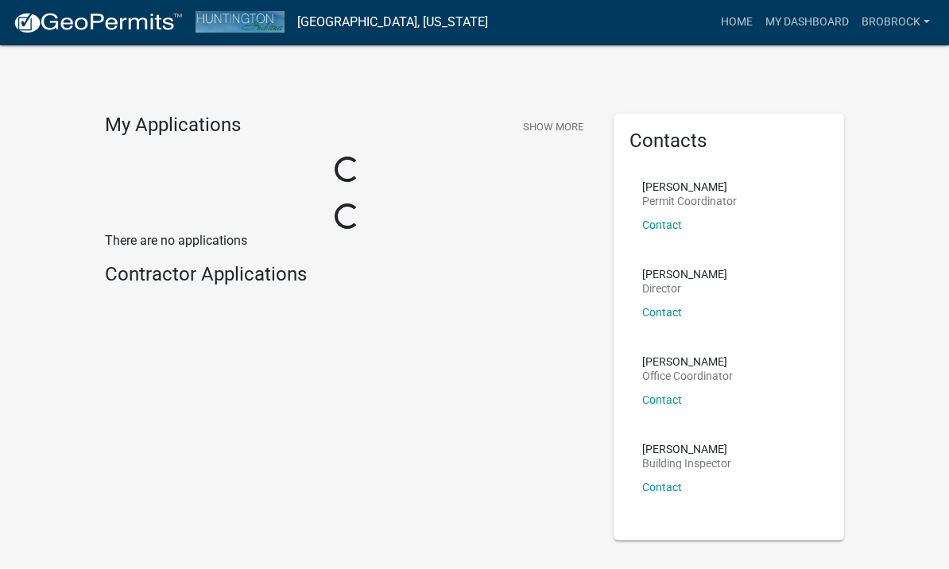
scroll to position [1, 0]
